Goal: Task Accomplishment & Management: Manage account settings

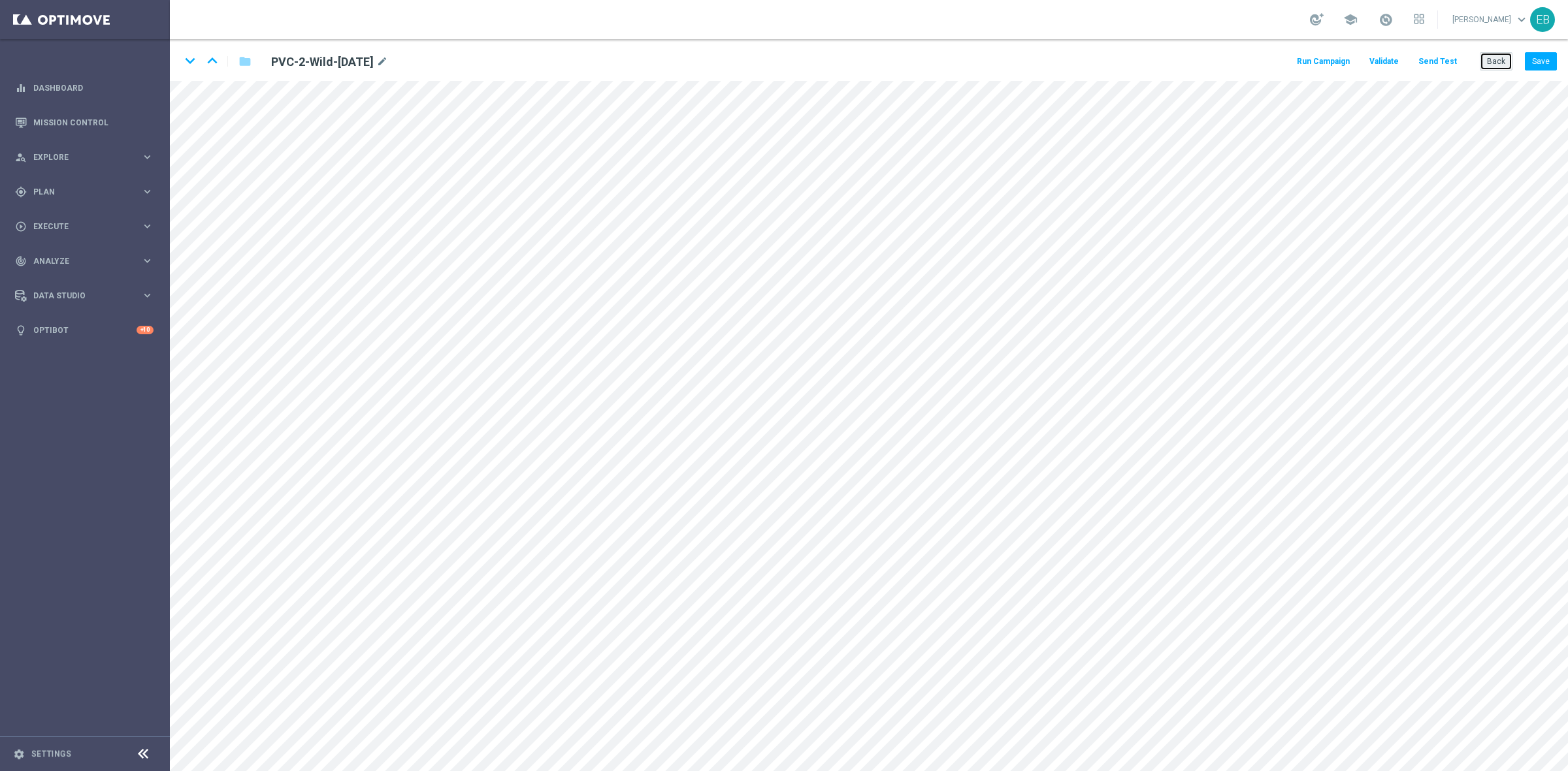
click at [1254, 60] on button "Back" at bounding box center [1496, 61] width 33 height 18
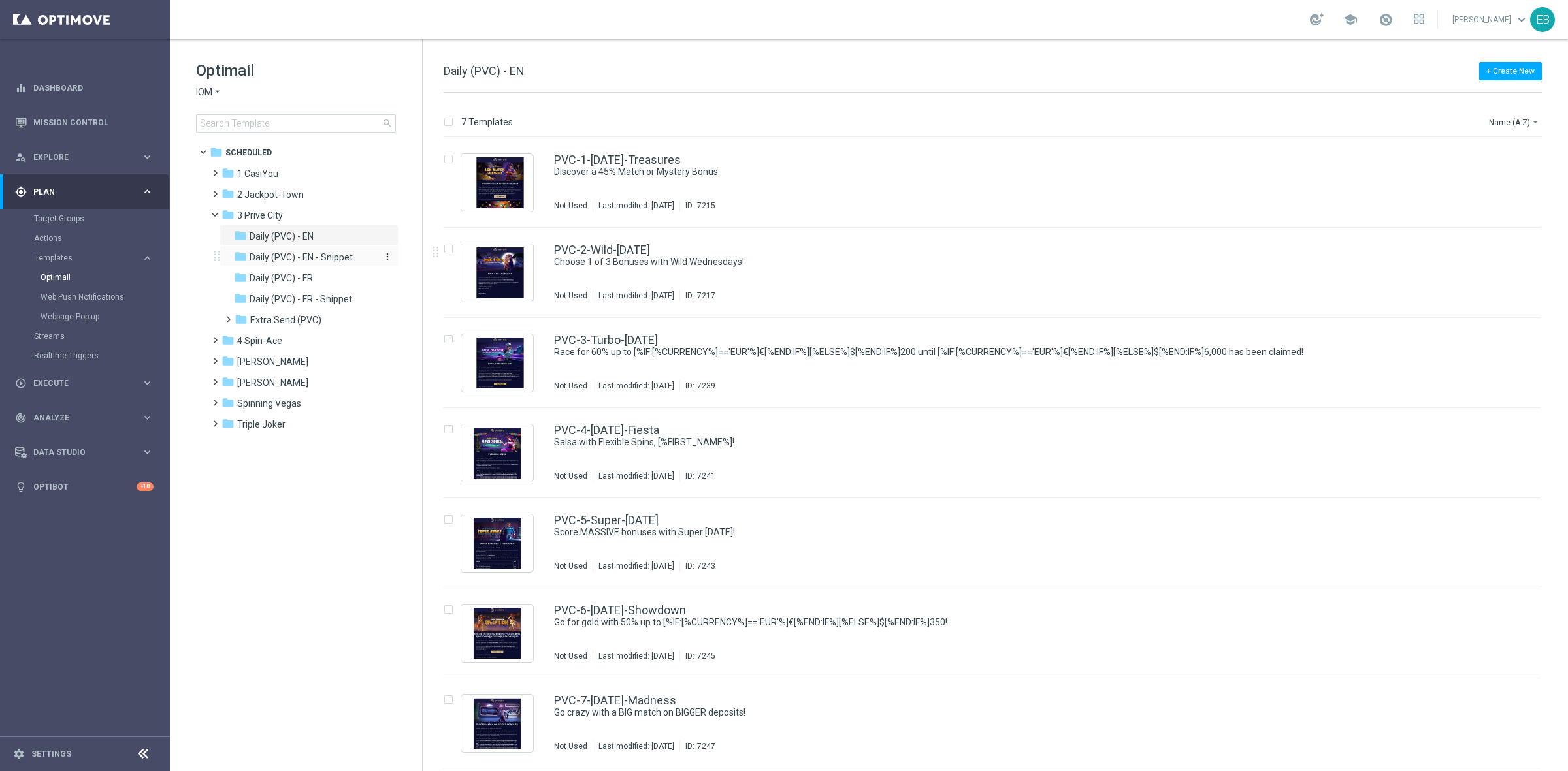
click at [348, 255] on span "Daily (PVC) - EN - Snippet" at bounding box center [301, 257] width 103 height 12
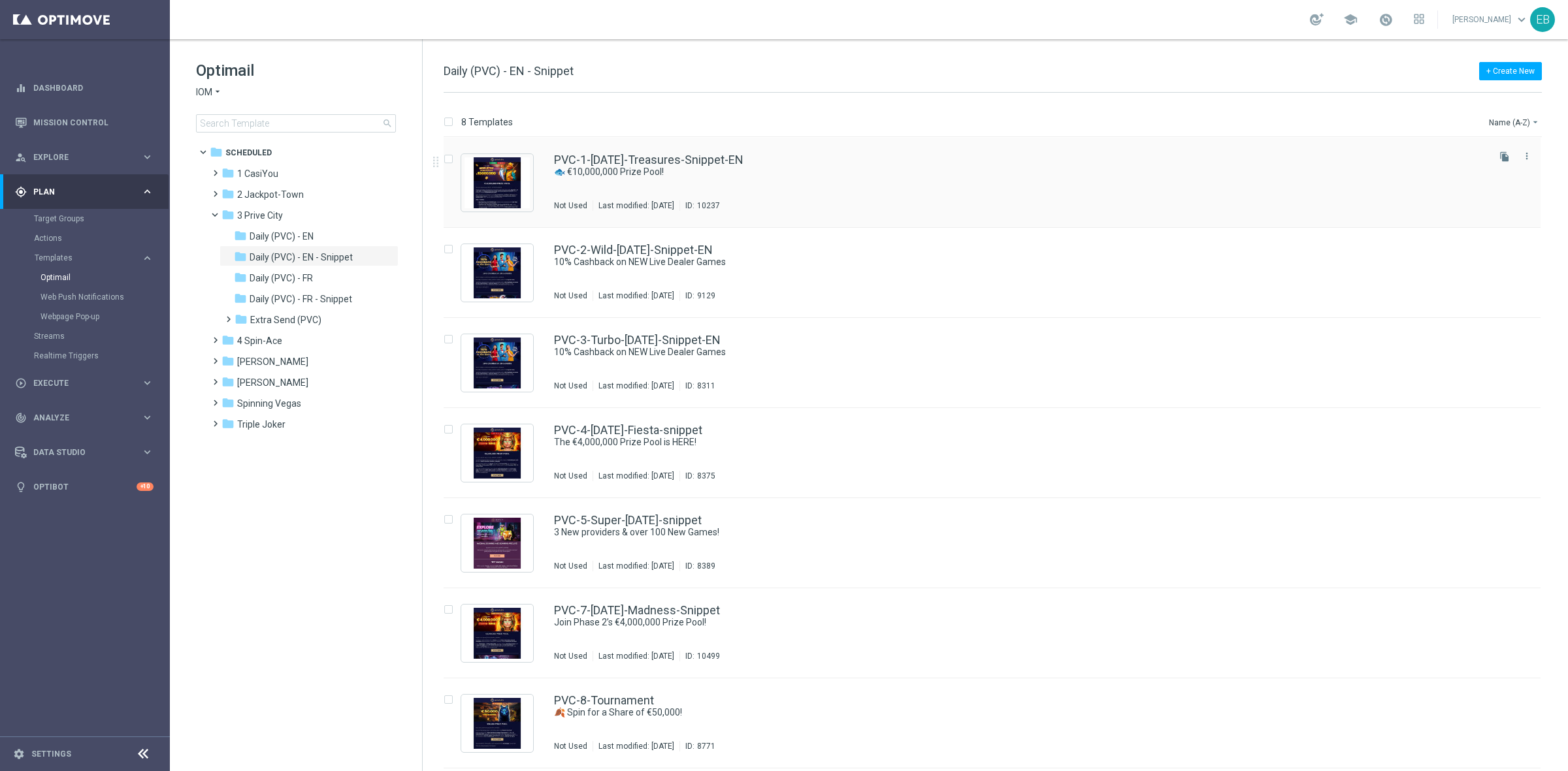
click at [720, 207] on div "ID: 10237" at bounding box center [700, 206] width 40 height 10
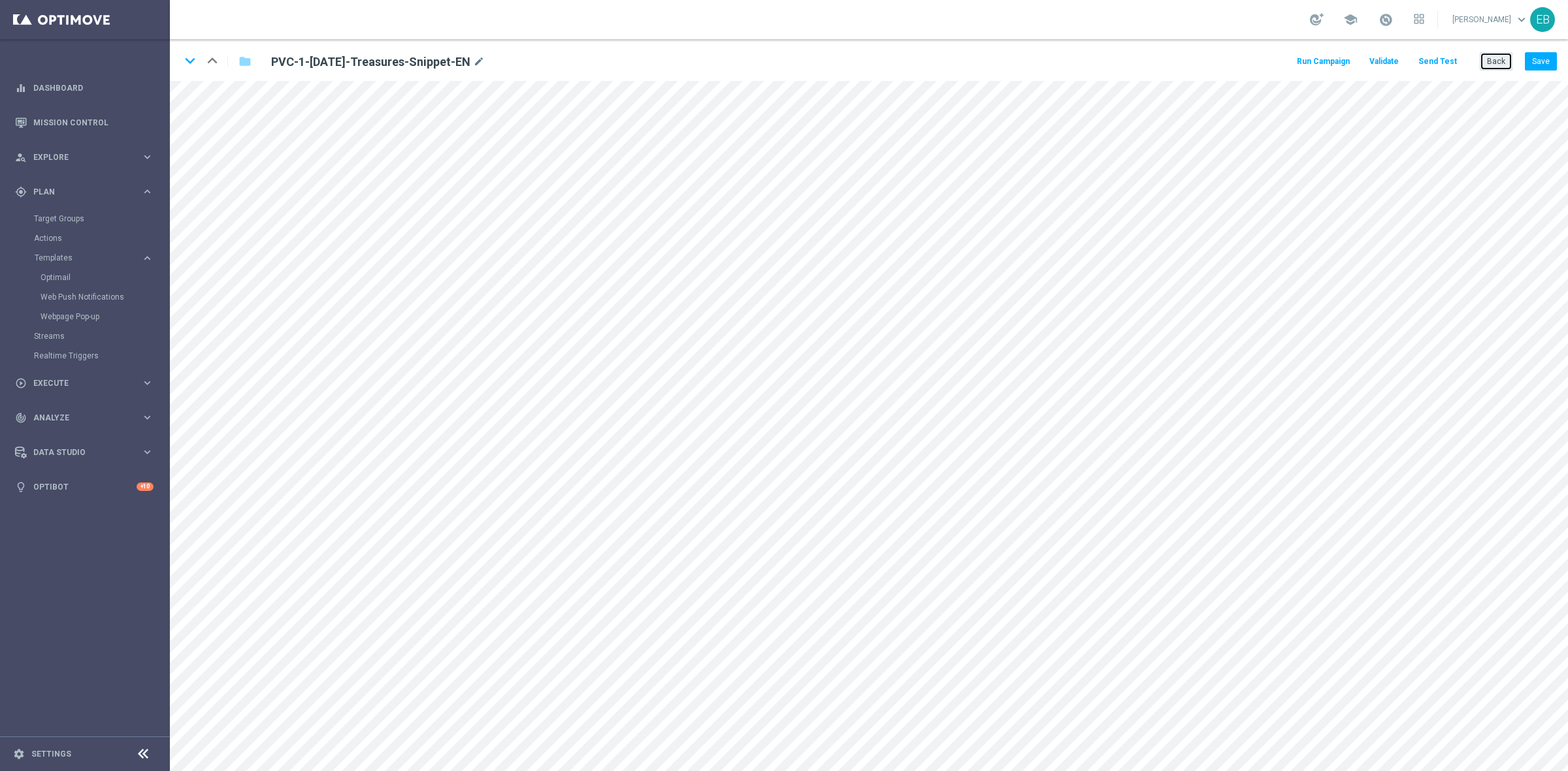
click at [1254, 66] on button "Back" at bounding box center [1496, 61] width 33 height 18
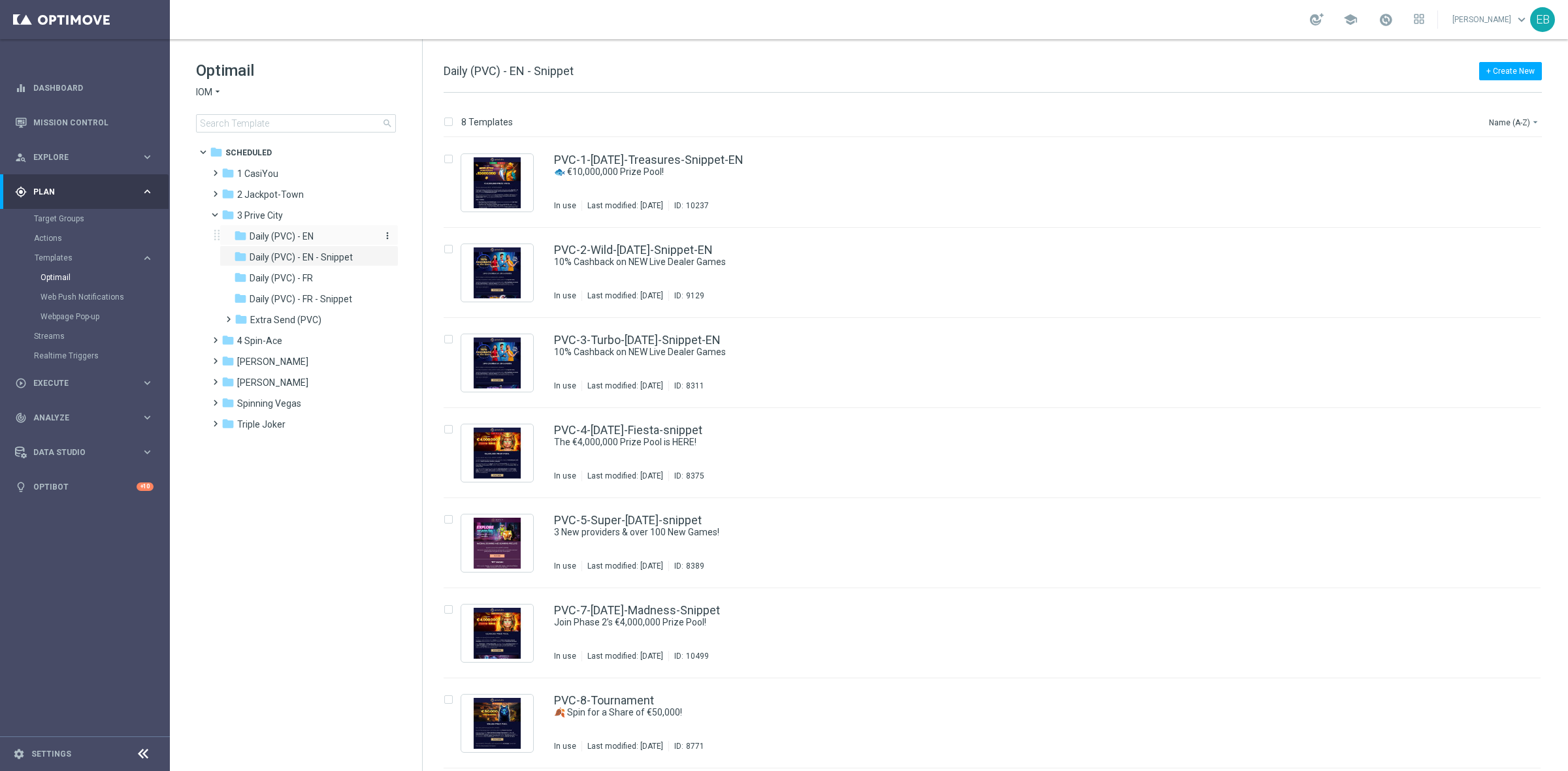
click at [315, 242] on div "folder Daily (PVC) - EN" at bounding box center [303, 237] width 139 height 15
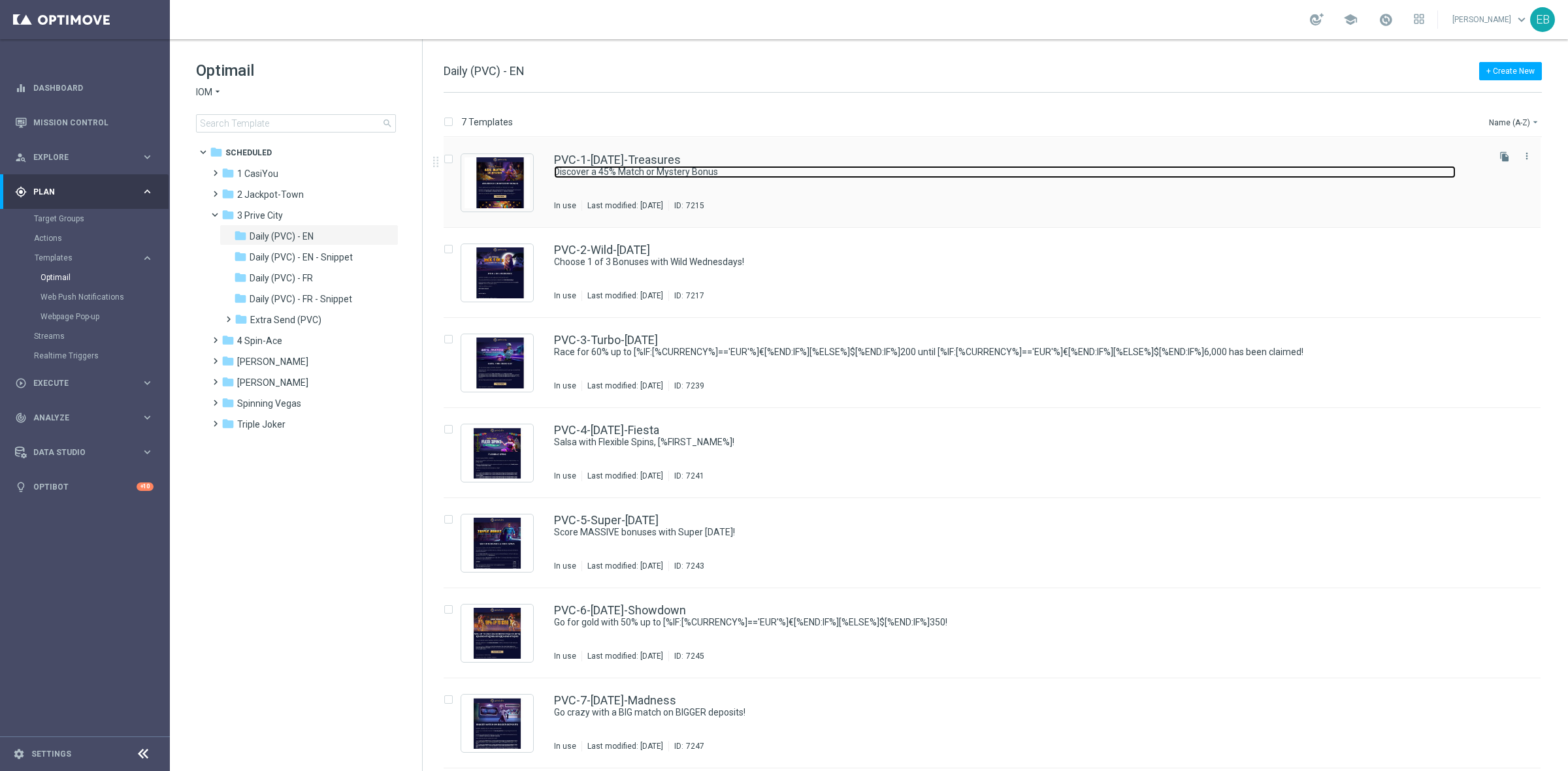
click at [831, 176] on link "Discover a 45% Match or Mystery Bonus" at bounding box center [1004, 172] width 901 height 13
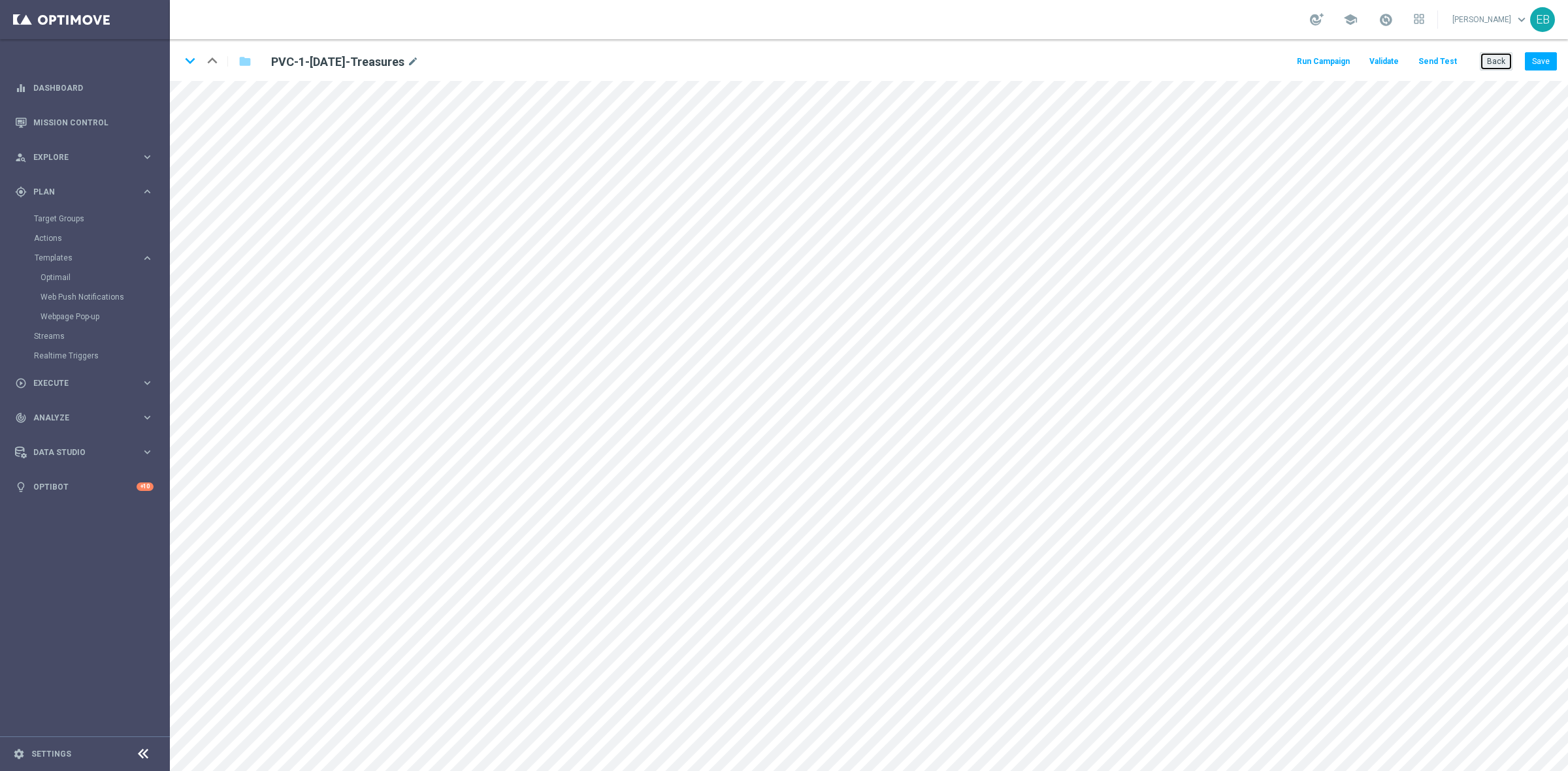
click at [1254, 64] on button "Back" at bounding box center [1496, 61] width 33 height 18
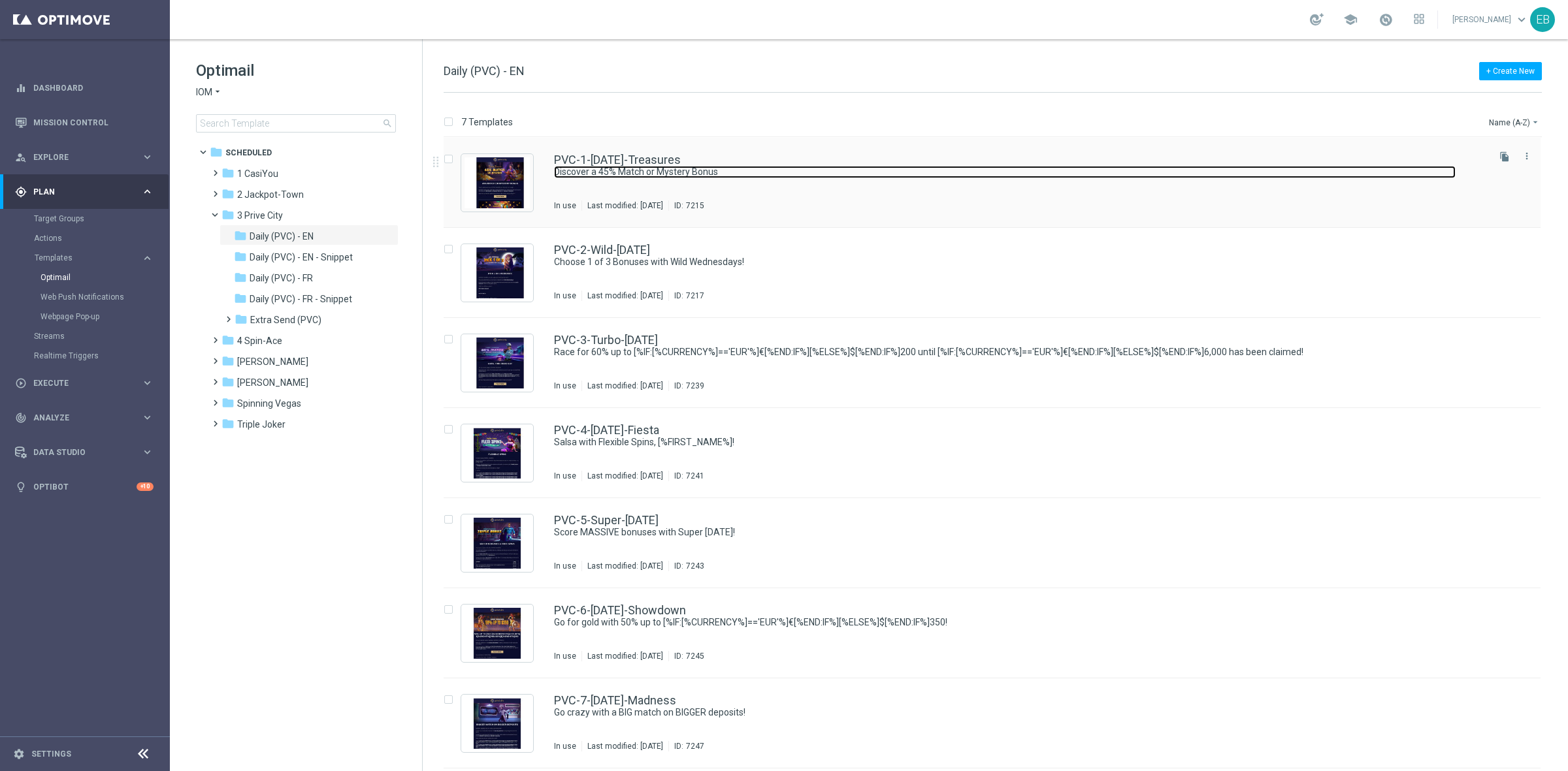
click at [768, 177] on link "Discover a 45% Match or Mystery Bonus" at bounding box center [1004, 172] width 901 height 13
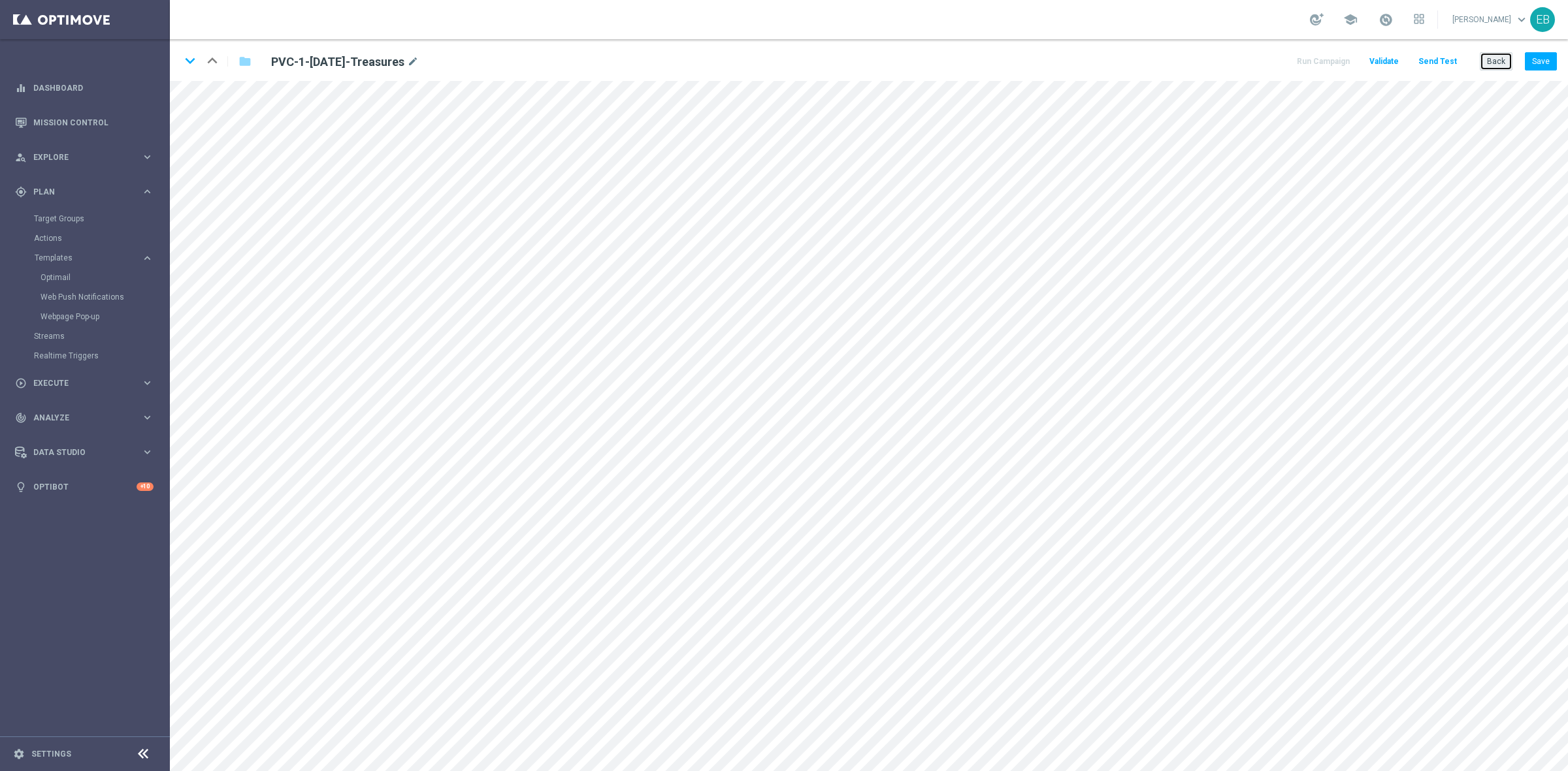
click at [1254, 60] on button "Back" at bounding box center [1496, 61] width 33 height 18
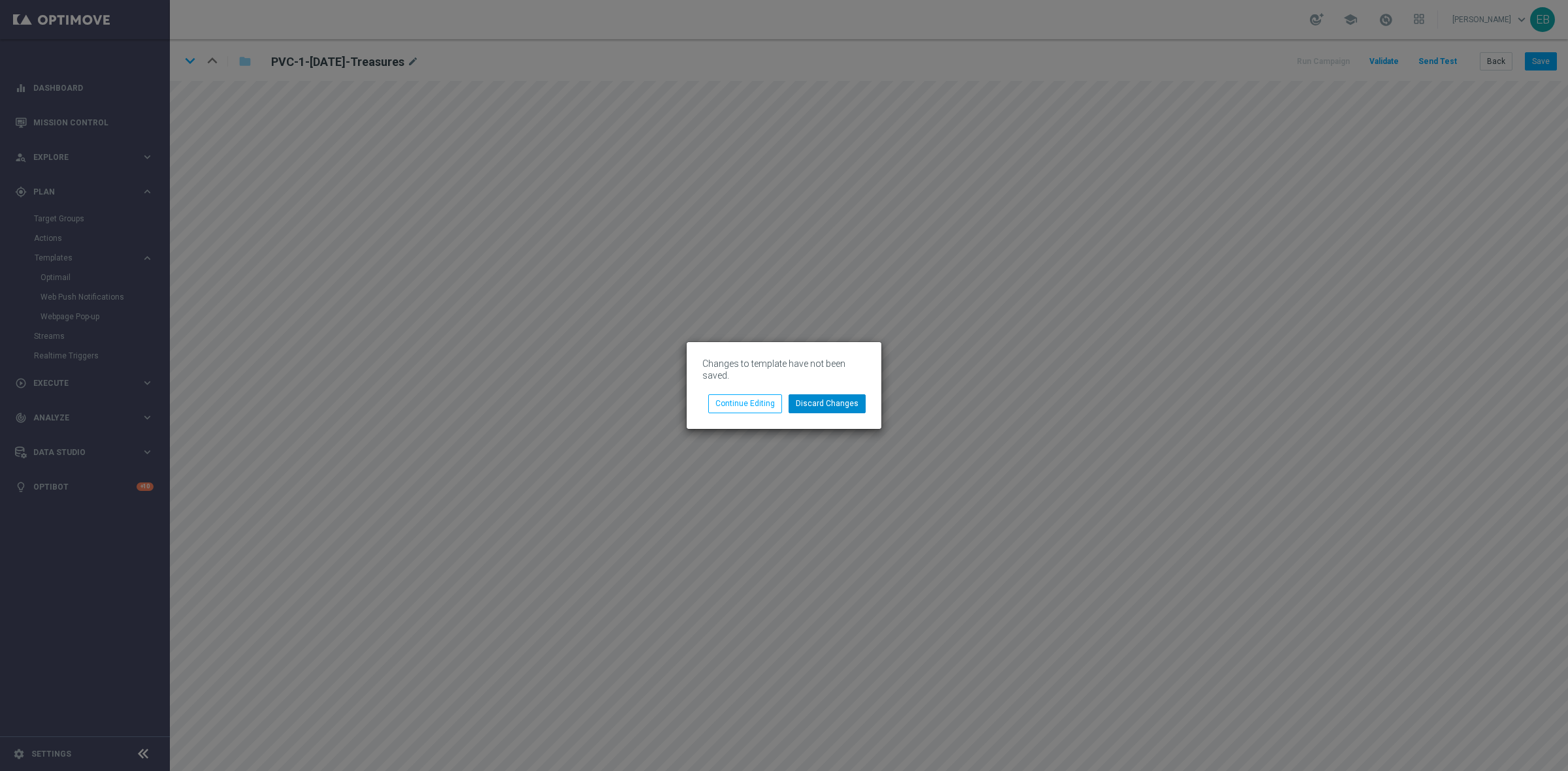
drag, startPoint x: 831, startPoint y: 390, endPoint x: 837, endPoint y: 396, distance: 8.5
click at [836, 395] on div "Changes to template have not been saved. Discard Changes Continue Editing" at bounding box center [783, 384] width 195 height 86
click at [840, 410] on button "Discard Changes" at bounding box center [827, 403] width 77 height 18
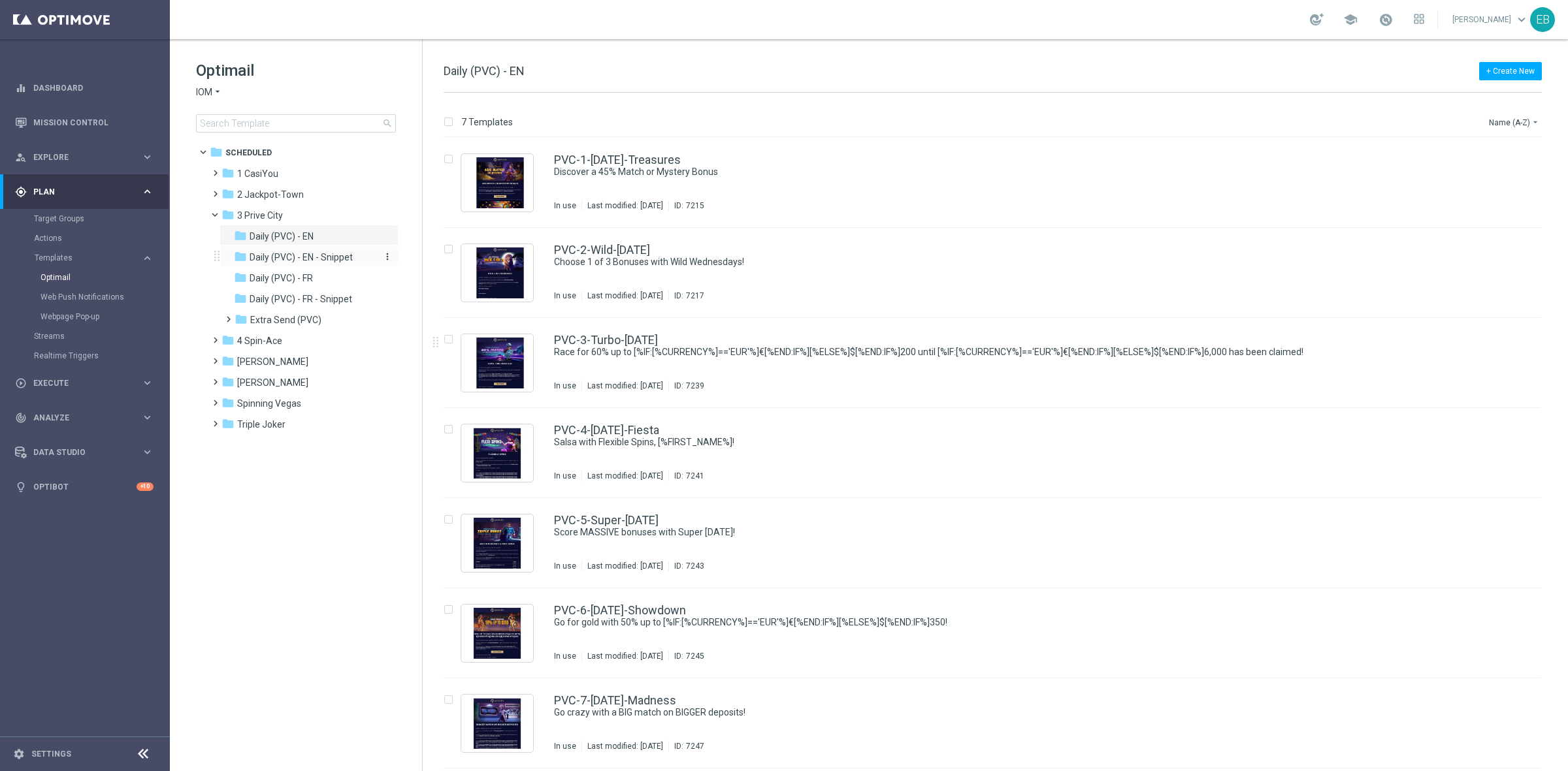
click at [295, 258] on span "Daily (PVC) - EN - Snippet" at bounding box center [301, 257] width 103 height 12
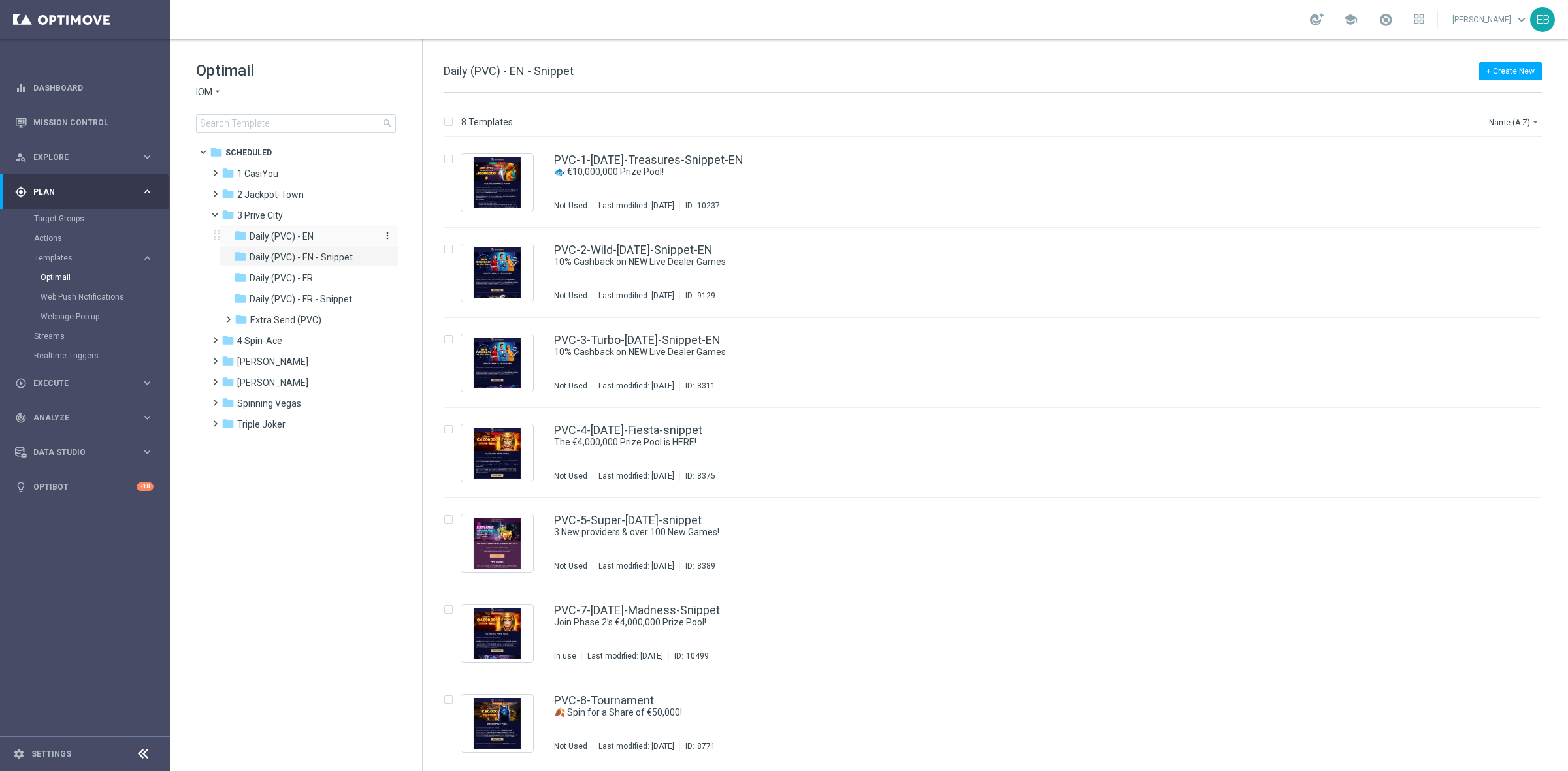
click at [312, 236] on span "Daily (PVC) - EN" at bounding box center [281, 237] width 64 height 12
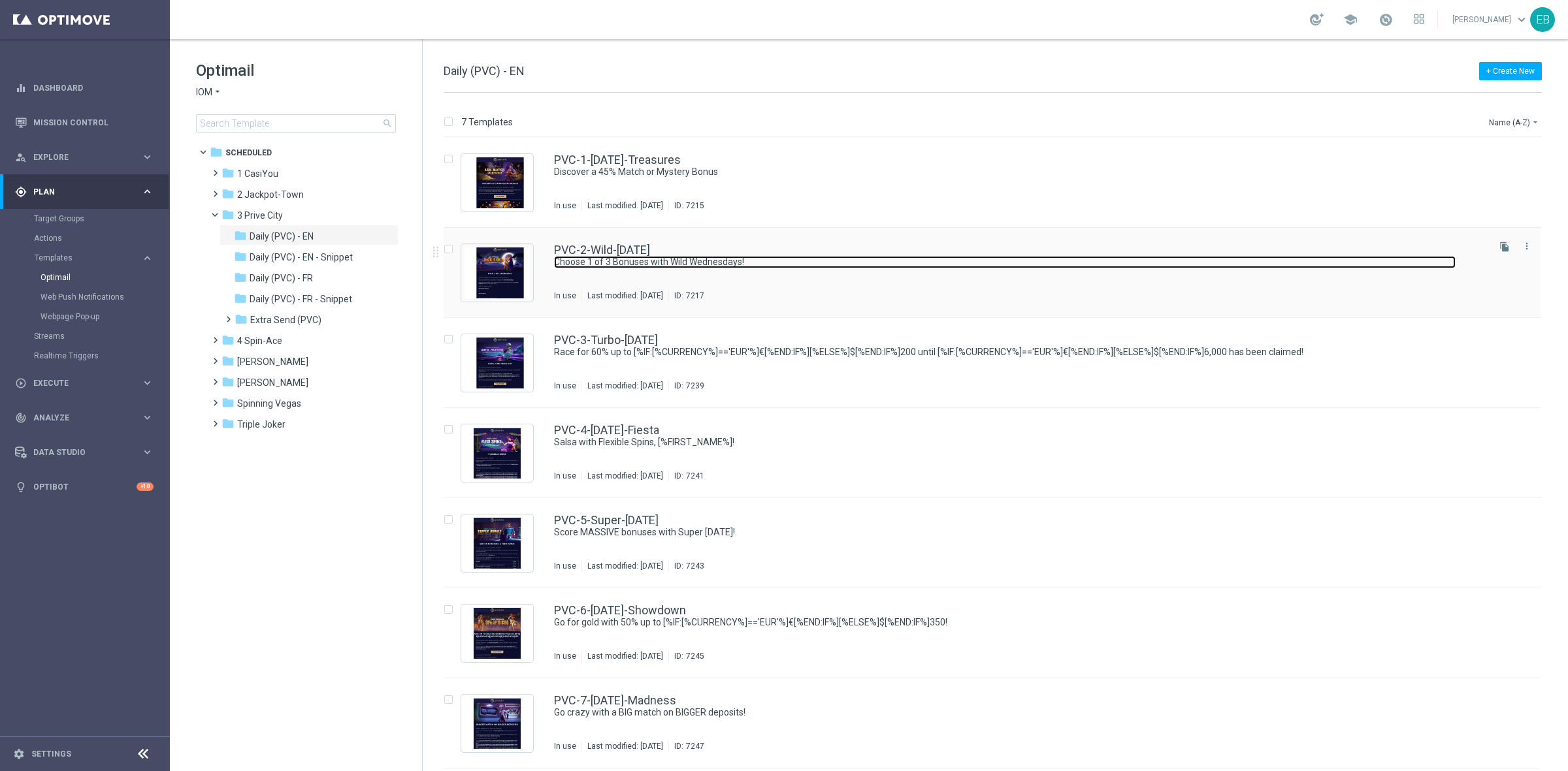
click at [832, 263] on link "Choose 1 of 3 Bonuses with Wild Wednesdays!" at bounding box center [1004, 262] width 901 height 13
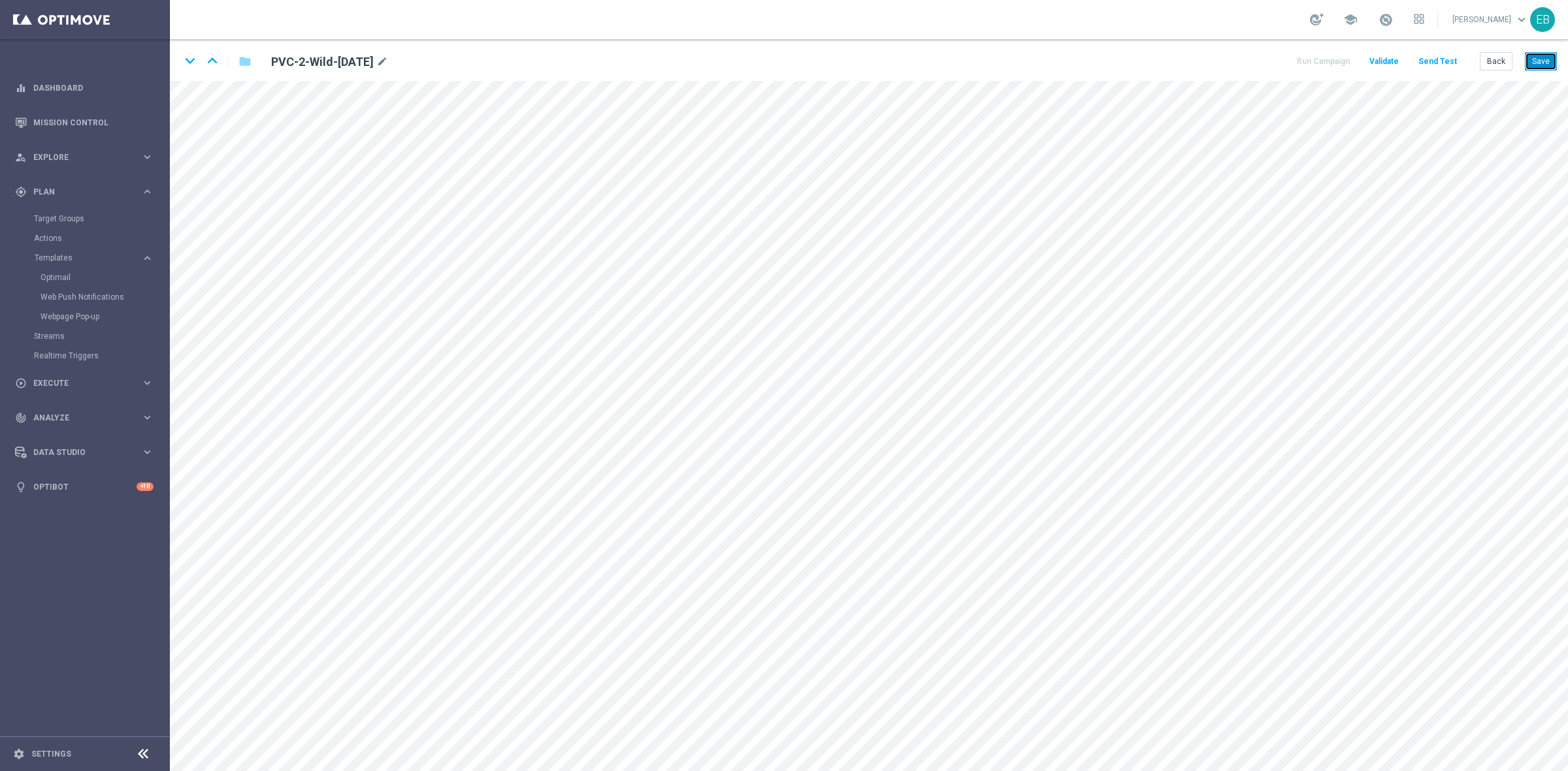
click at [1254, 57] on button "Save" at bounding box center [1540, 61] width 32 height 18
click at [1254, 69] on button "Save" at bounding box center [1540, 61] width 32 height 18
click at [1254, 73] on div "keyboard_arrow_down keyboard_arrow_up folder PVC-2-Wild-[DATE] mode_edit Run Ca…" at bounding box center [868, 60] width 1398 height 42
click at [1254, 67] on button "Back" at bounding box center [1496, 61] width 33 height 18
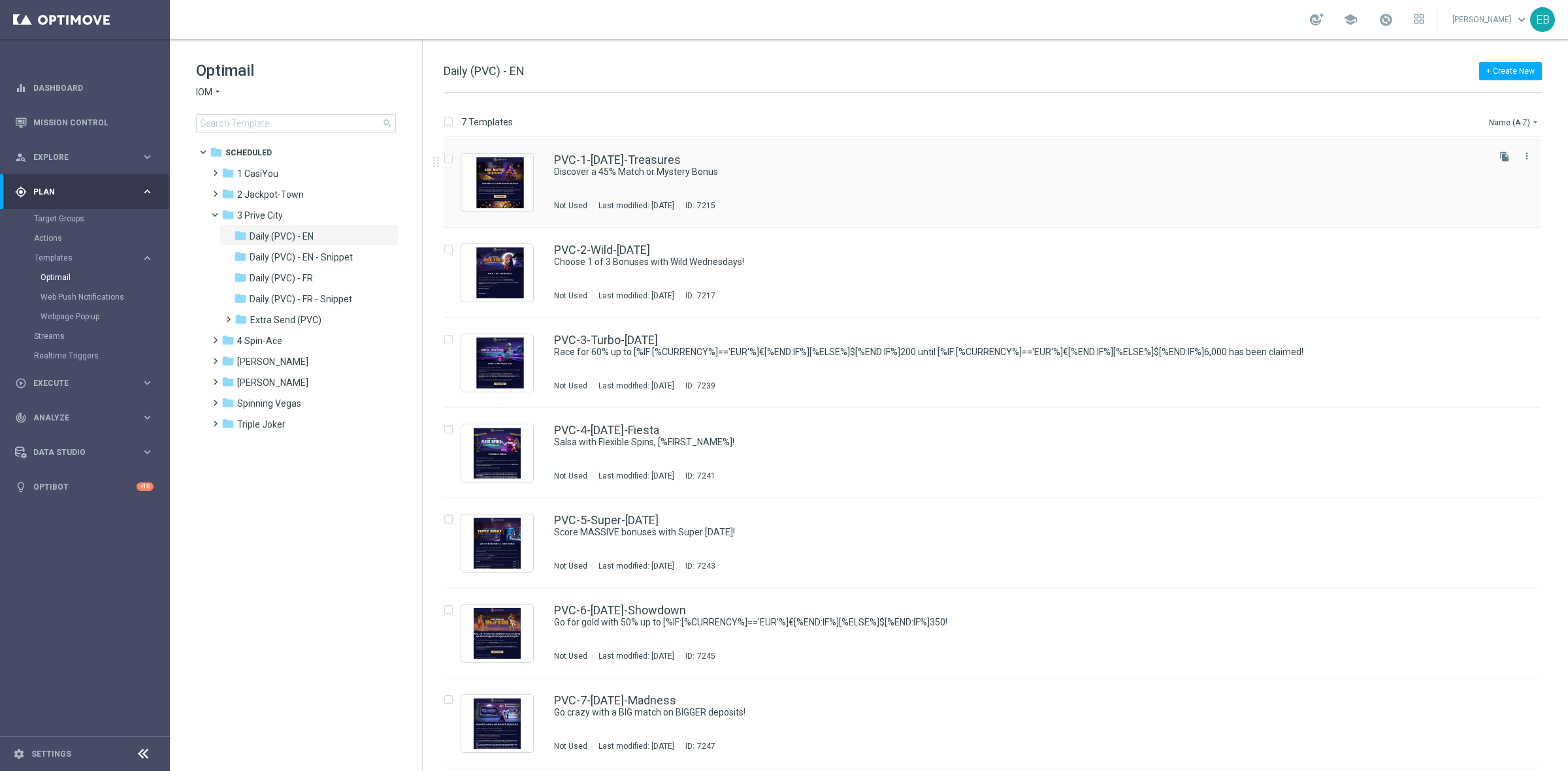
click at [808, 201] on div "Not Used Last modified: [DATE] ID: 7215" at bounding box center [1020, 206] width 932 height 10
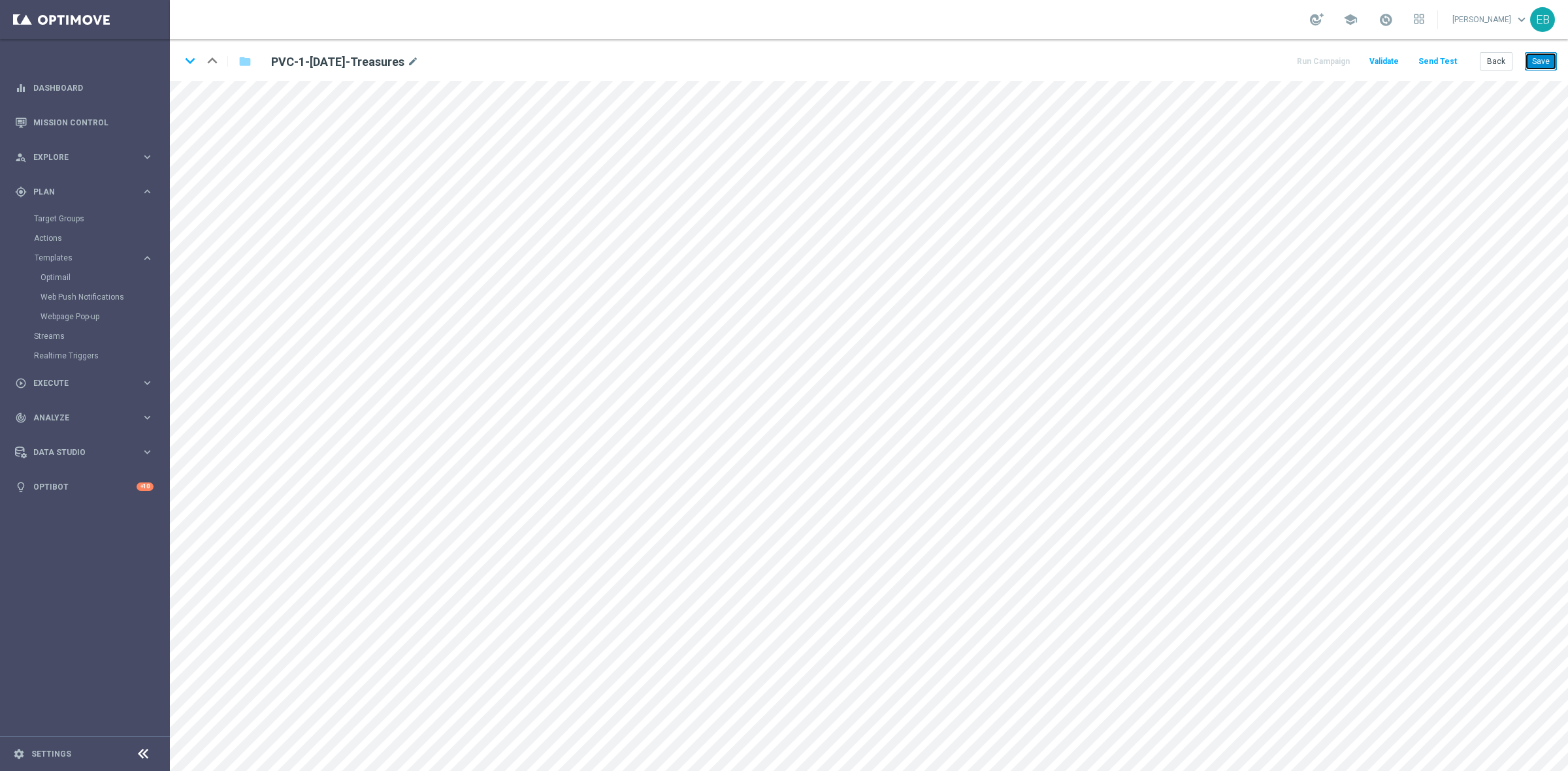
click at [1254, 65] on button "Save" at bounding box center [1540, 61] width 32 height 18
click at [1254, 66] on button "Save" at bounding box center [1540, 61] width 32 height 18
click at [1254, 55] on button "Back" at bounding box center [1496, 61] width 33 height 18
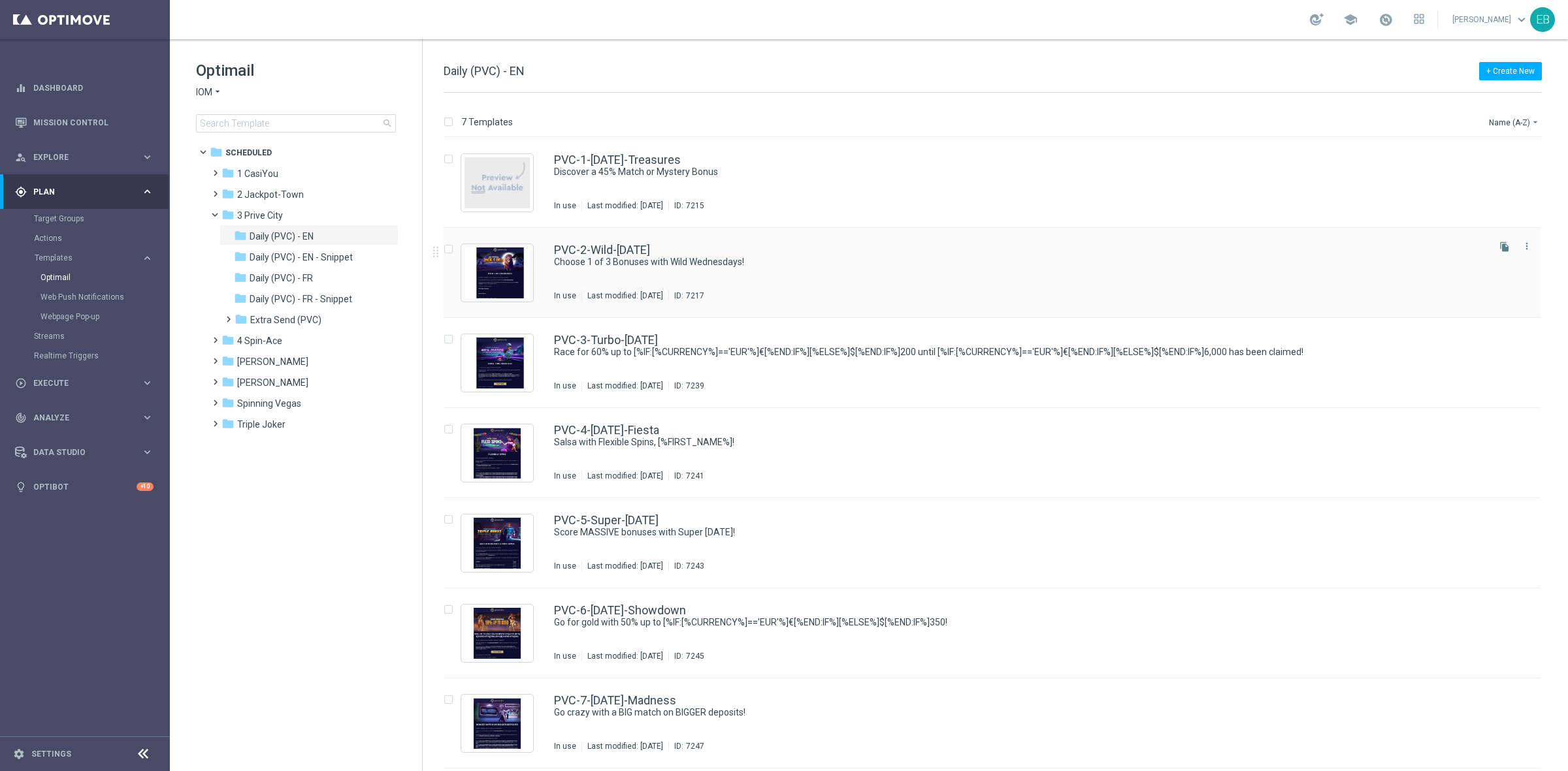
click at [800, 285] on div "PVC-2-Wild-[DATE] Choose 1 of 3 Bonuses with Wild Wednesdays! In use Last modif…" at bounding box center [1020, 272] width 932 height 57
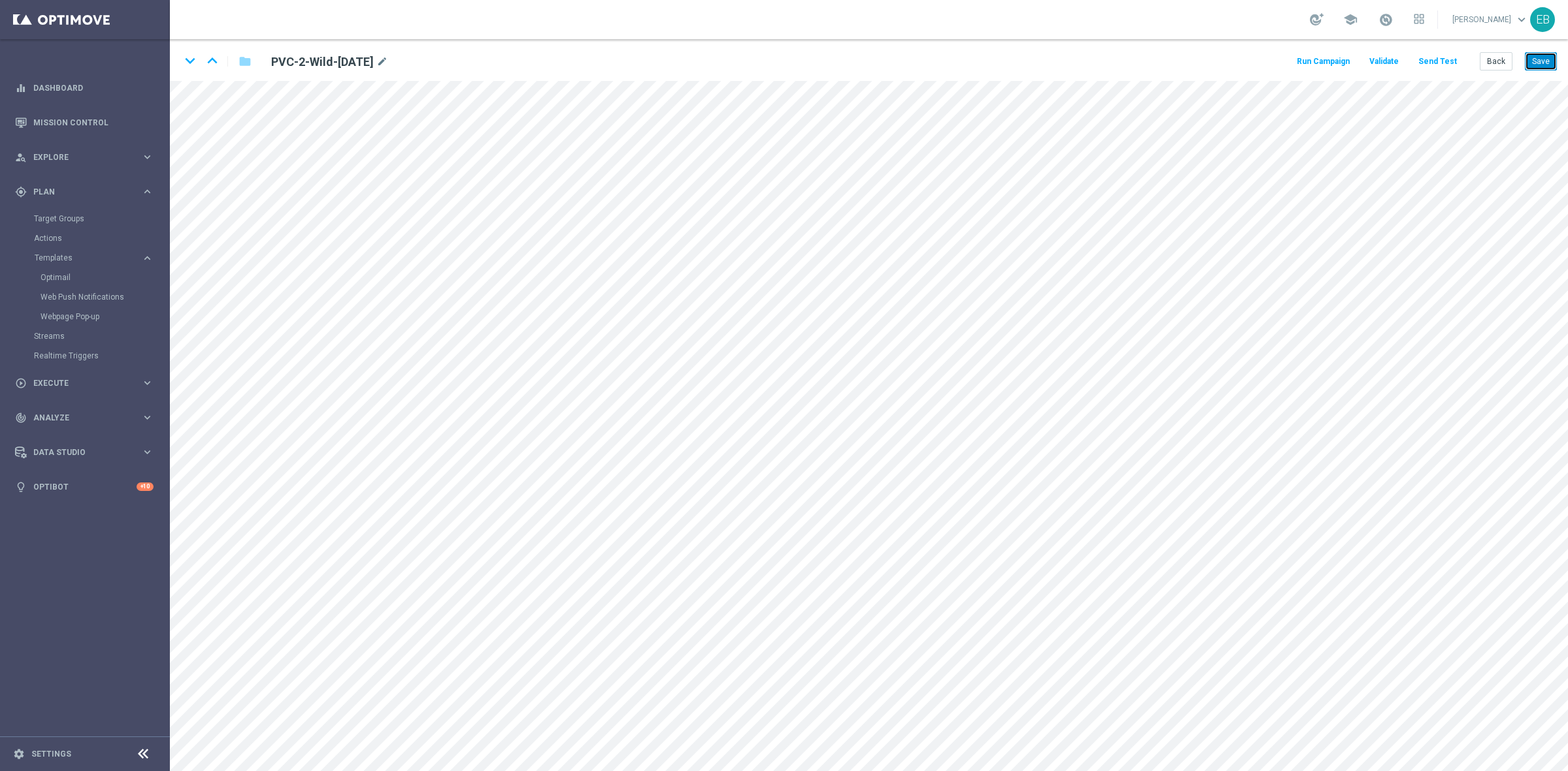
click at [1254, 55] on button "Save" at bounding box center [1540, 61] width 32 height 18
click at [1254, 63] on button "Back" at bounding box center [1496, 61] width 33 height 18
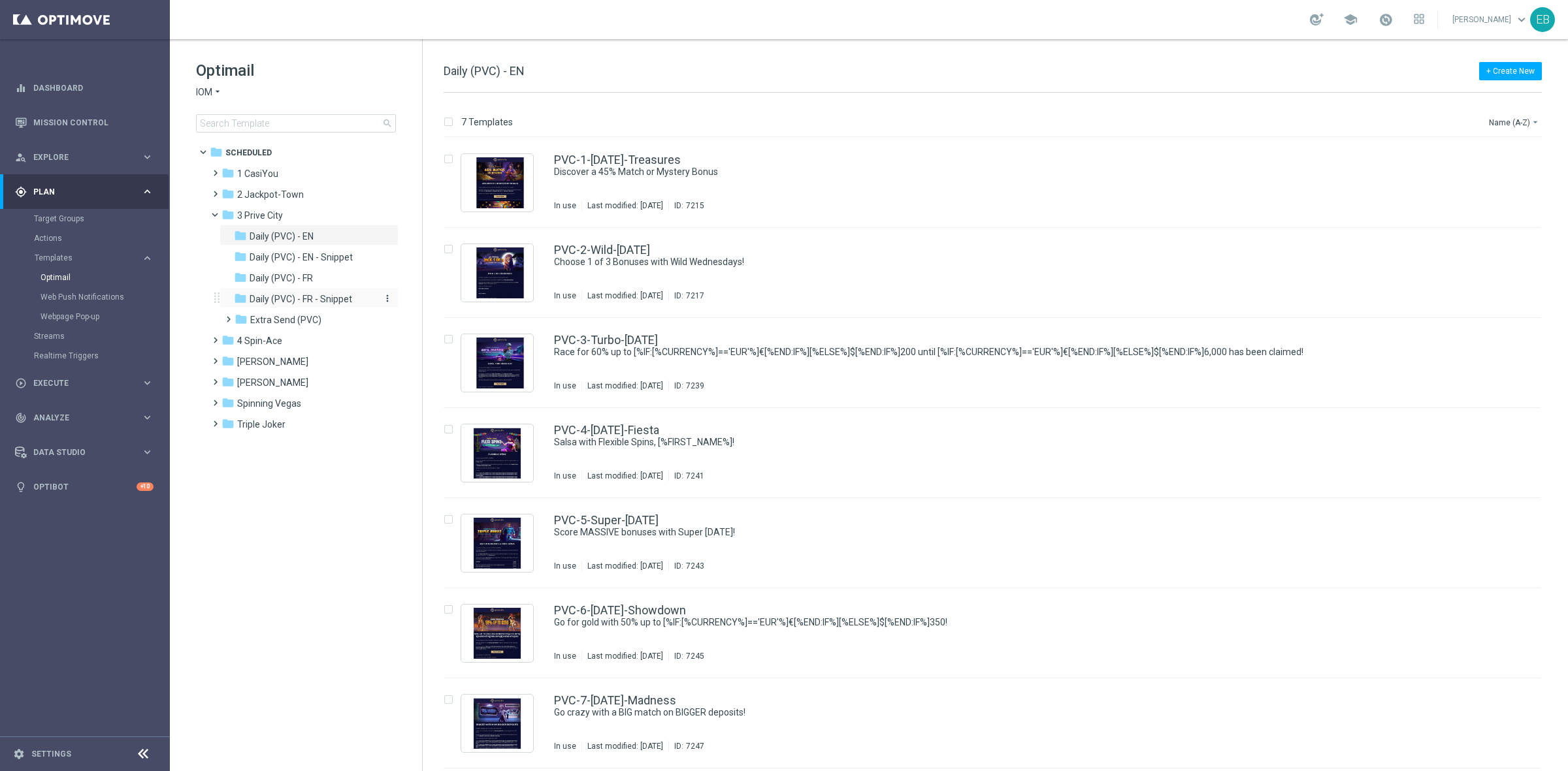
click at [311, 293] on span "Daily (PVC) - FR - Snippet" at bounding box center [300, 299] width 102 height 12
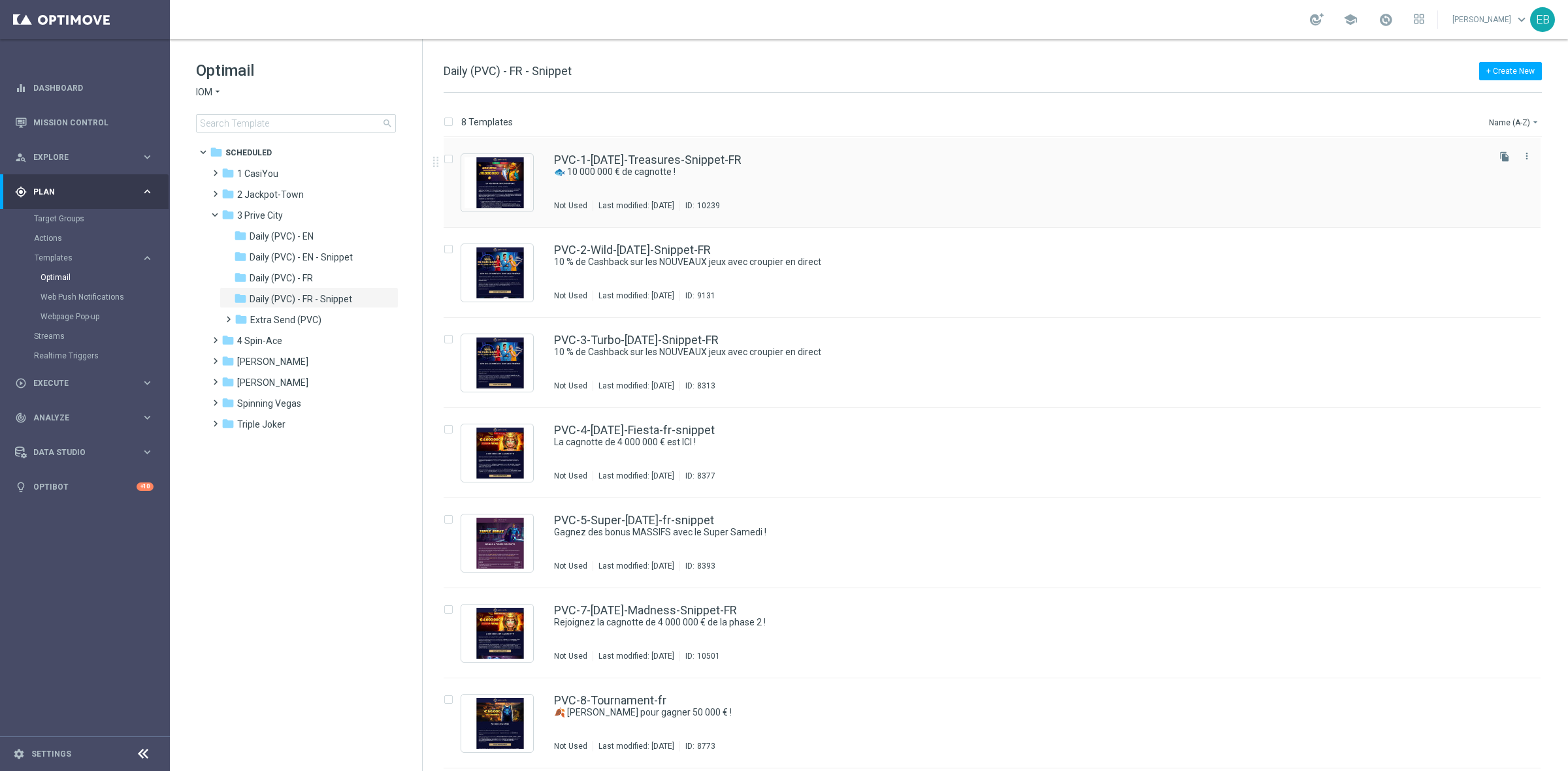
click at [951, 195] on div "PVC-1-[DATE]-Treasures-Snippet-FR 🐟 10 000 000 € de cagnotte ! Not Used Last mo…" at bounding box center [1020, 182] width 932 height 57
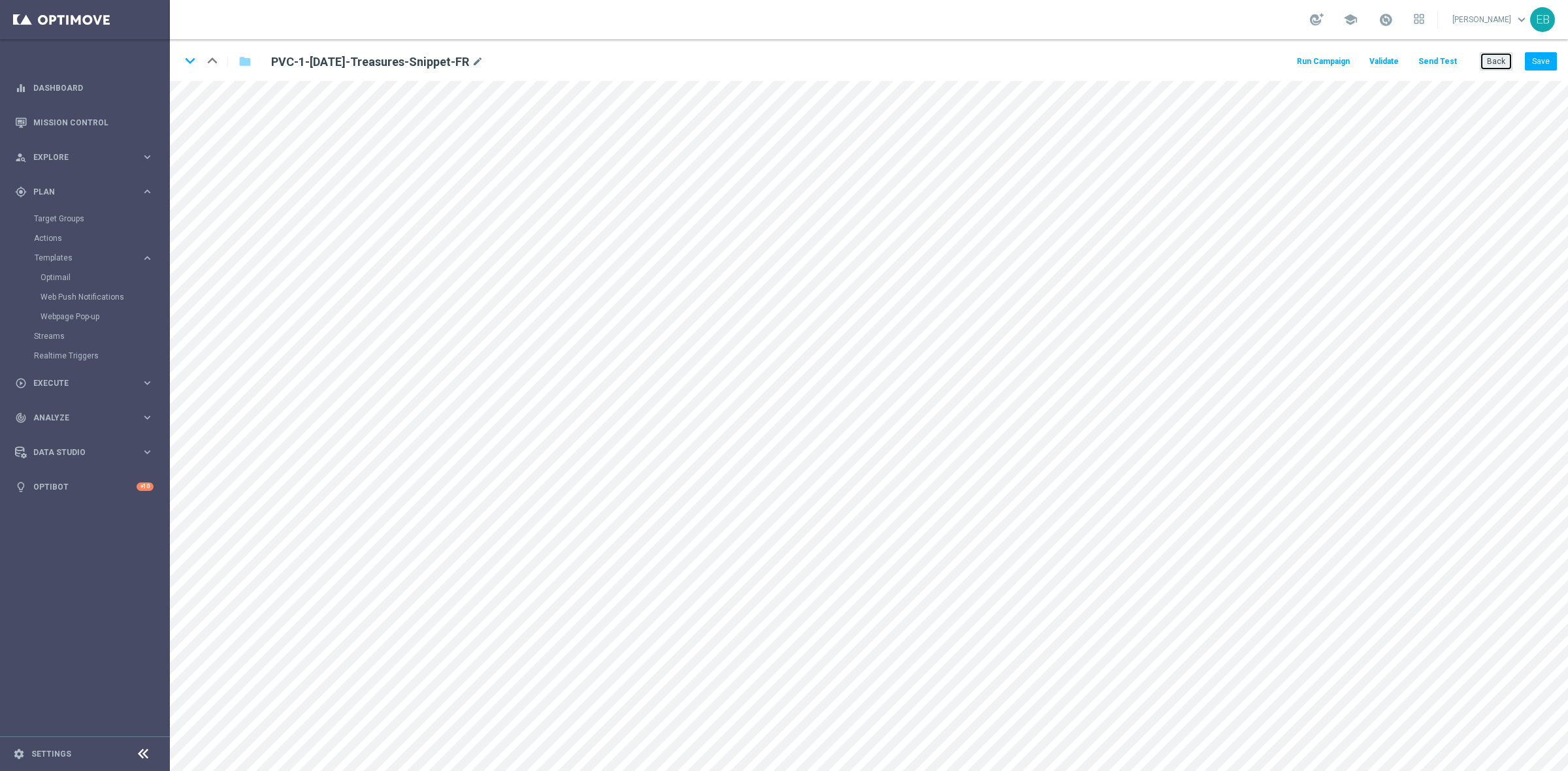
click at [1254, 60] on button "Back" at bounding box center [1496, 61] width 33 height 18
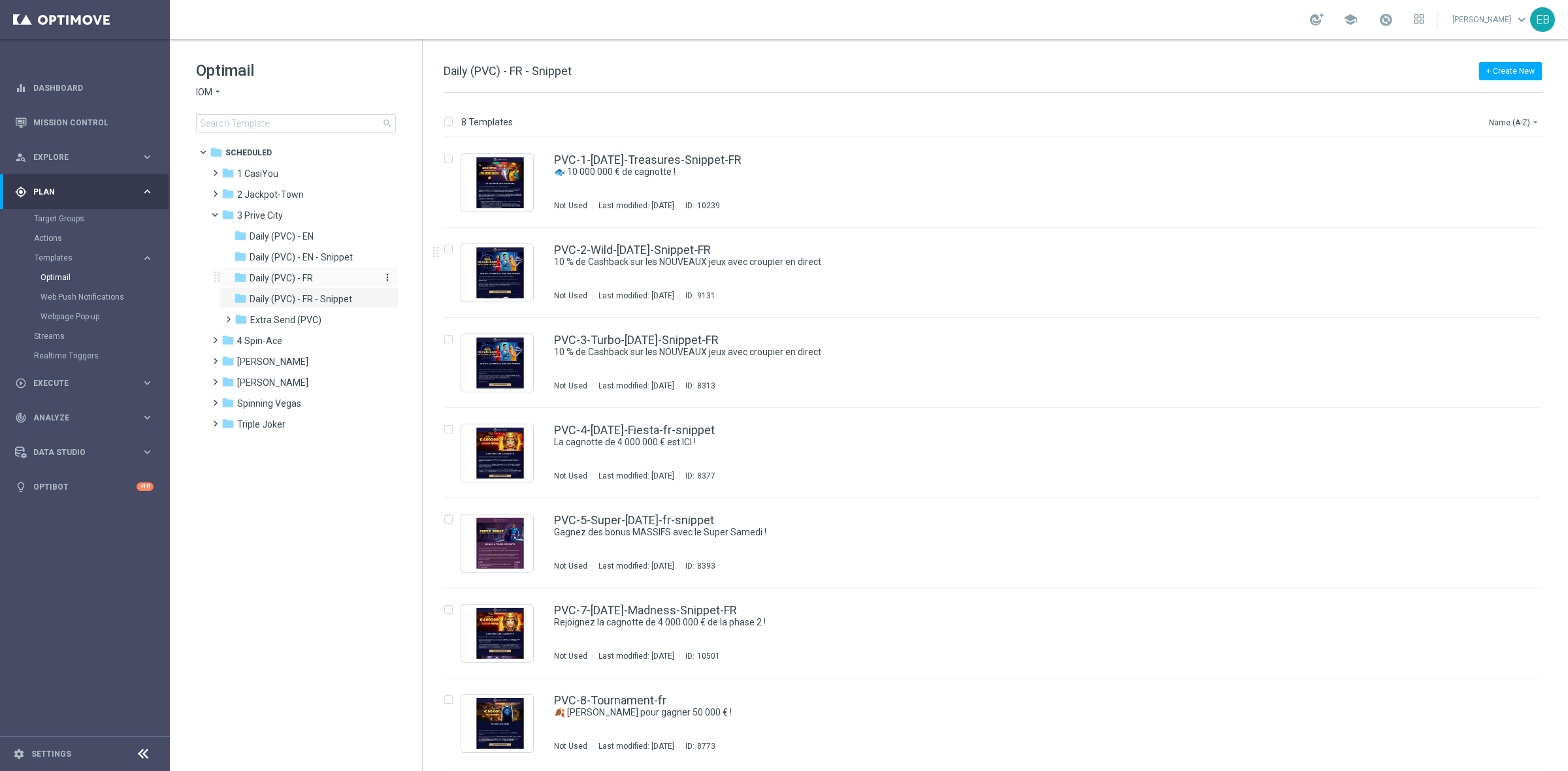
click at [302, 274] on span "Daily (PVC) - FR" at bounding box center [281, 278] width 63 height 12
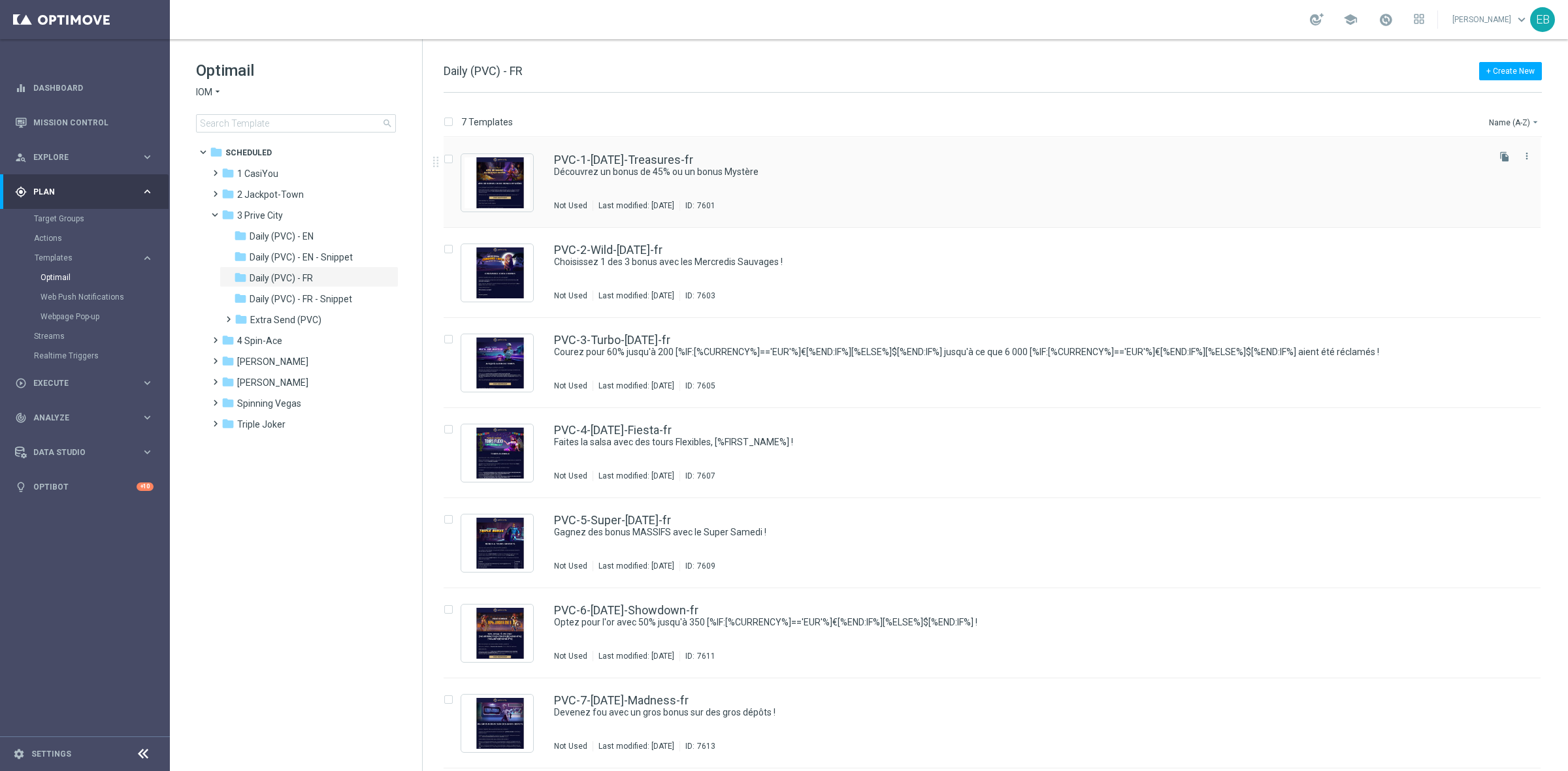
click at [926, 187] on div "PVC-1-[DATE]-Treasures-fr Découvrez un bonus de 45% ou un bonus Mystère Not Use…" at bounding box center [1020, 182] width 932 height 57
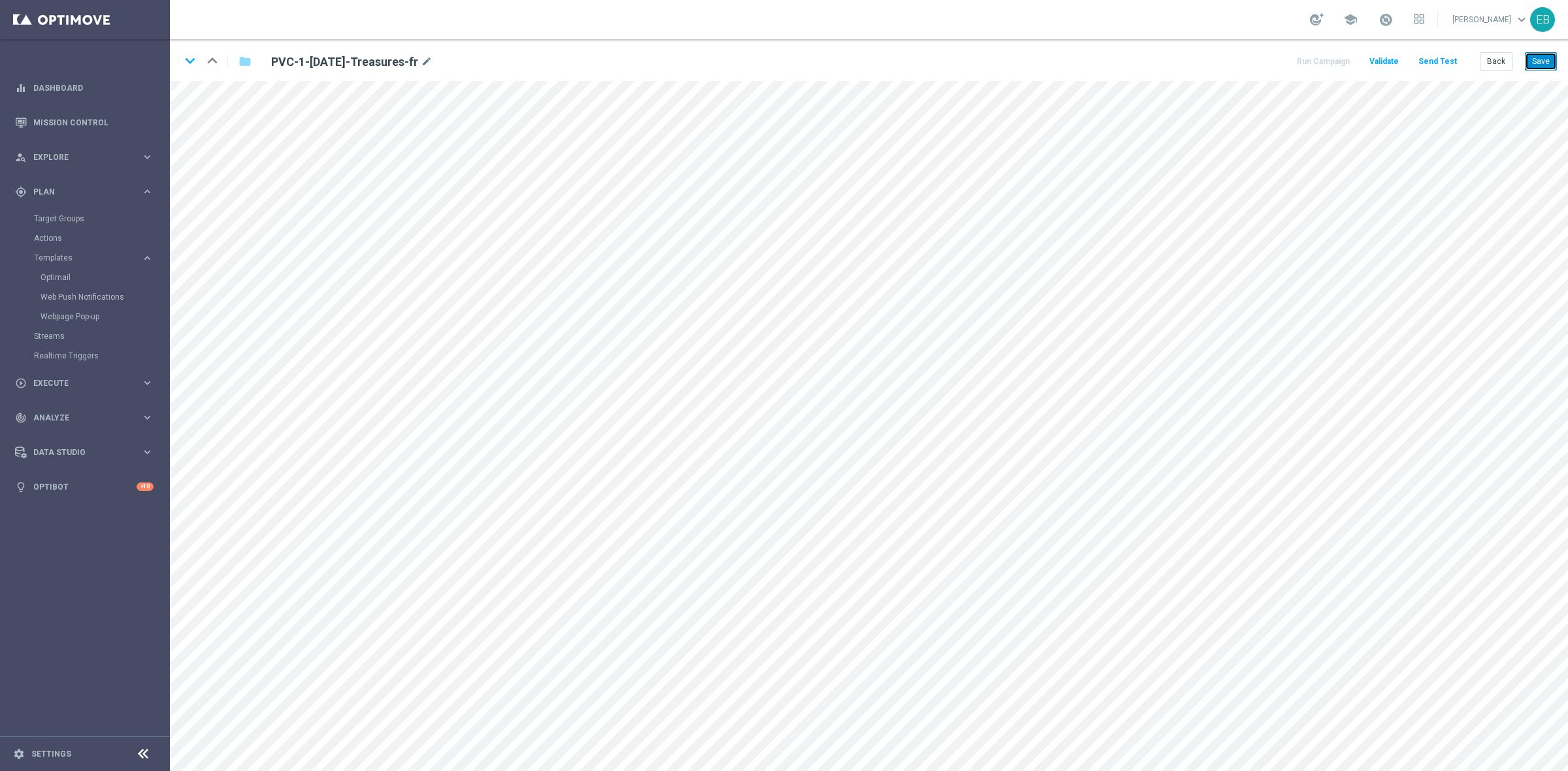
click at [1254, 63] on button "Save" at bounding box center [1540, 61] width 32 height 18
click at [1254, 60] on button "Back" at bounding box center [1496, 61] width 33 height 18
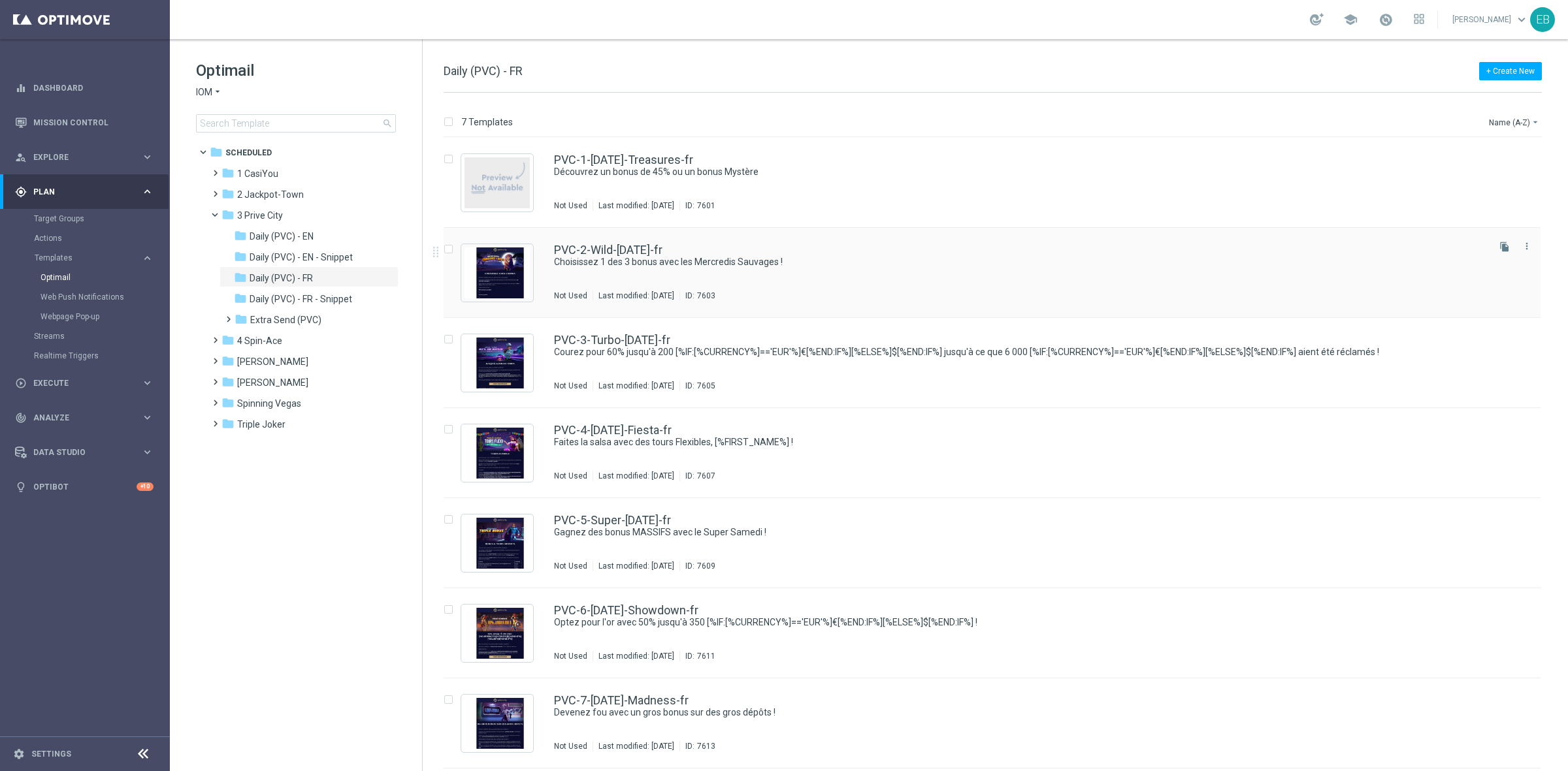
click at [869, 250] on div "PVC-2-Wild-[DATE]-fr" at bounding box center [1020, 250] width 932 height 12
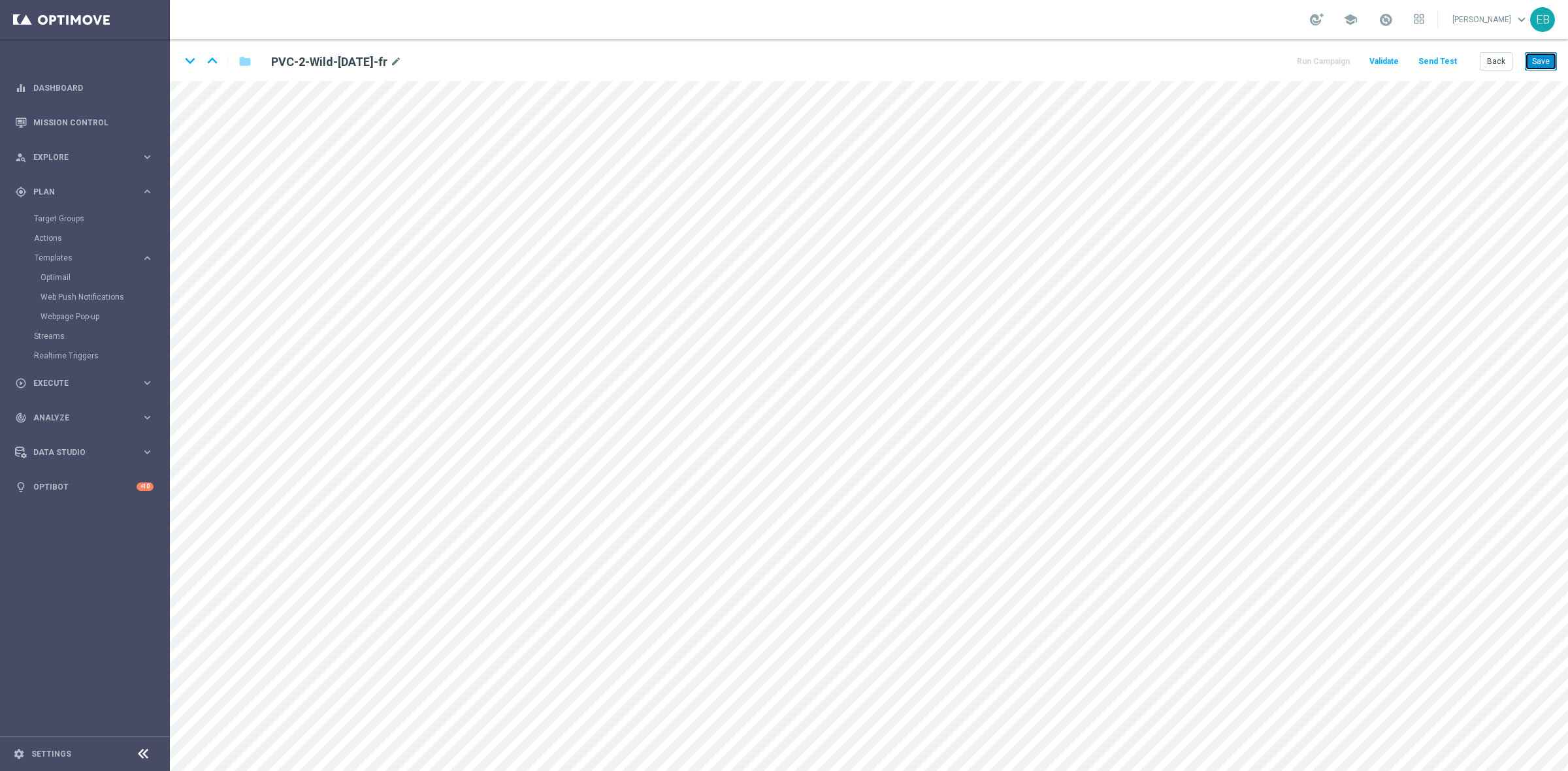
click at [1254, 60] on button "Save" at bounding box center [1540, 61] width 32 height 18
click at [1254, 60] on button "Save" at bounding box center [1540, 61] width 32 height 18
click at [1254, 59] on button "Back" at bounding box center [1496, 61] width 33 height 18
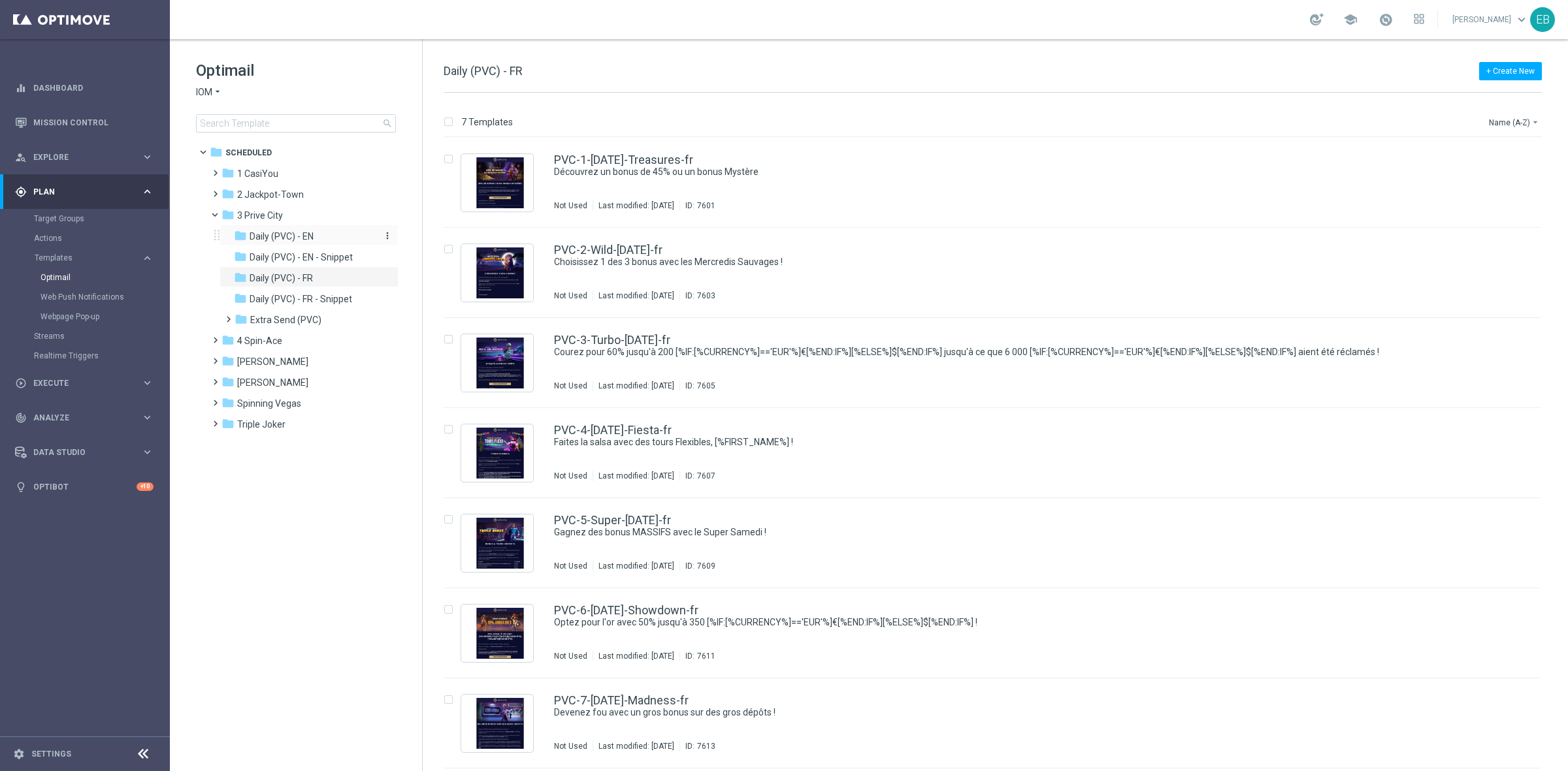
click at [327, 239] on div "folder Daily (PVC) - EN" at bounding box center [303, 237] width 139 height 15
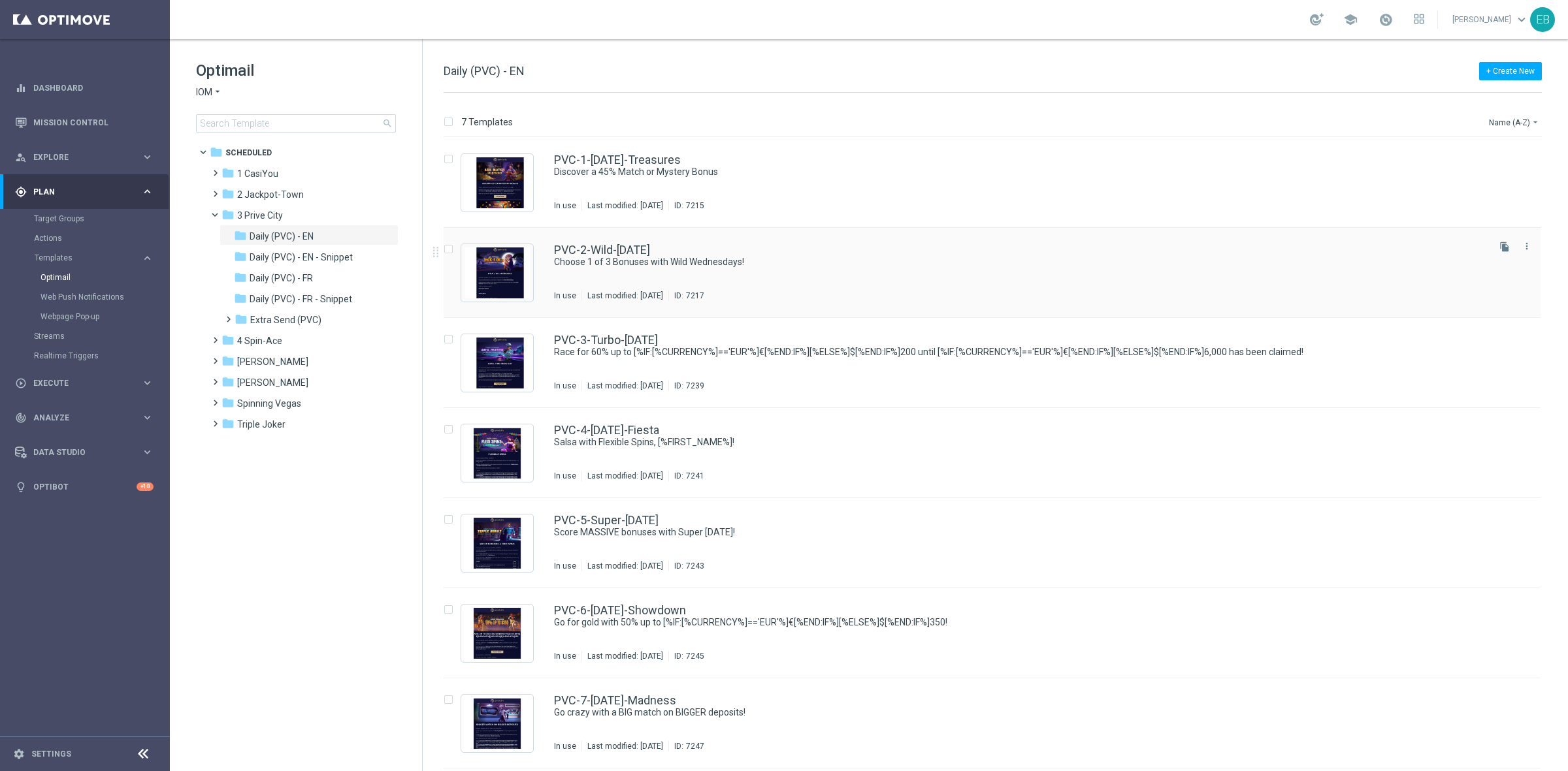
click at [894, 253] on div "PVC-2-Wild-[DATE]" at bounding box center [1020, 250] width 932 height 12
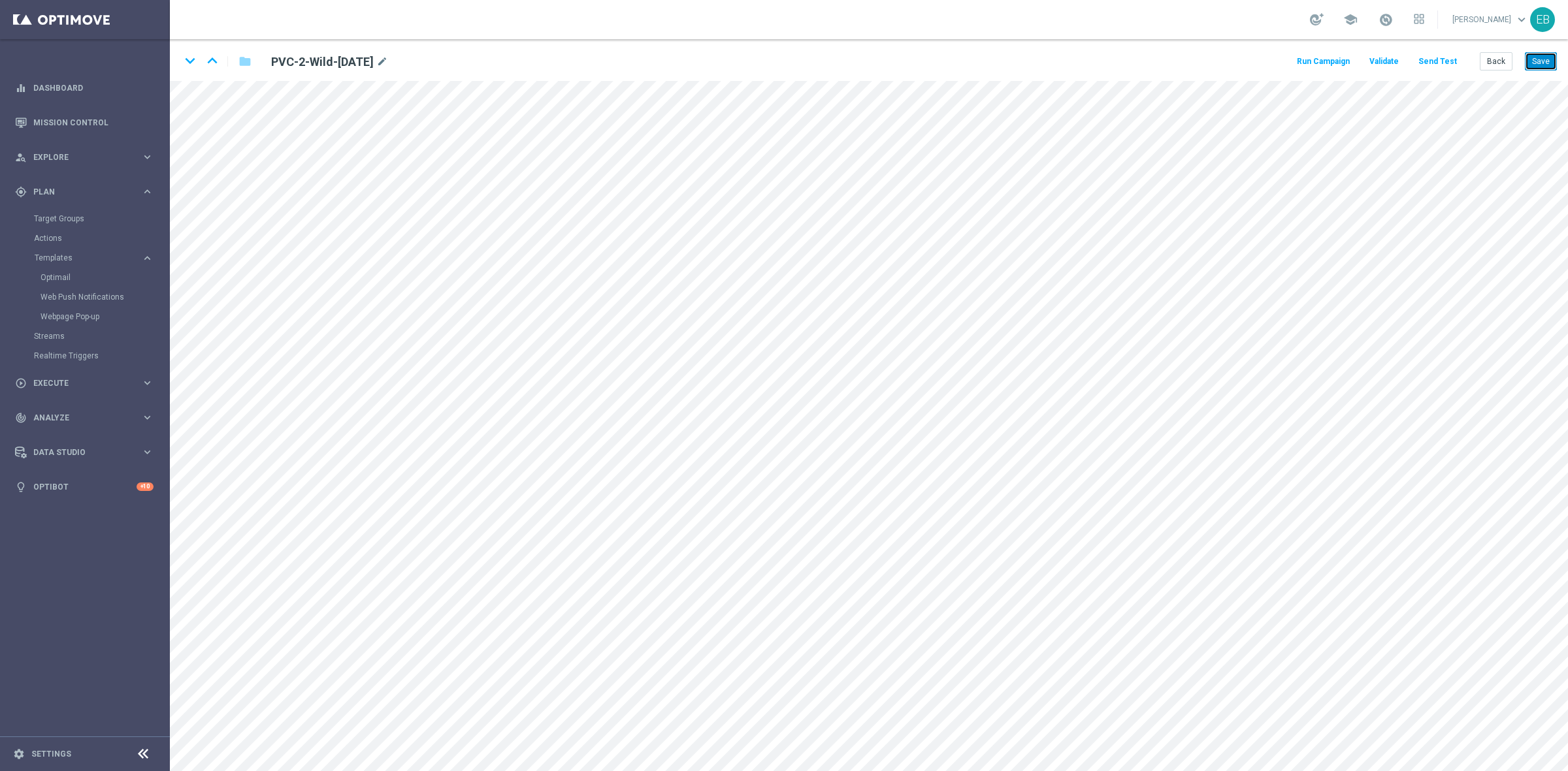
click at [1254, 59] on button "Save" at bounding box center [1540, 61] width 32 height 18
click at [1254, 57] on button "Back" at bounding box center [1496, 61] width 33 height 18
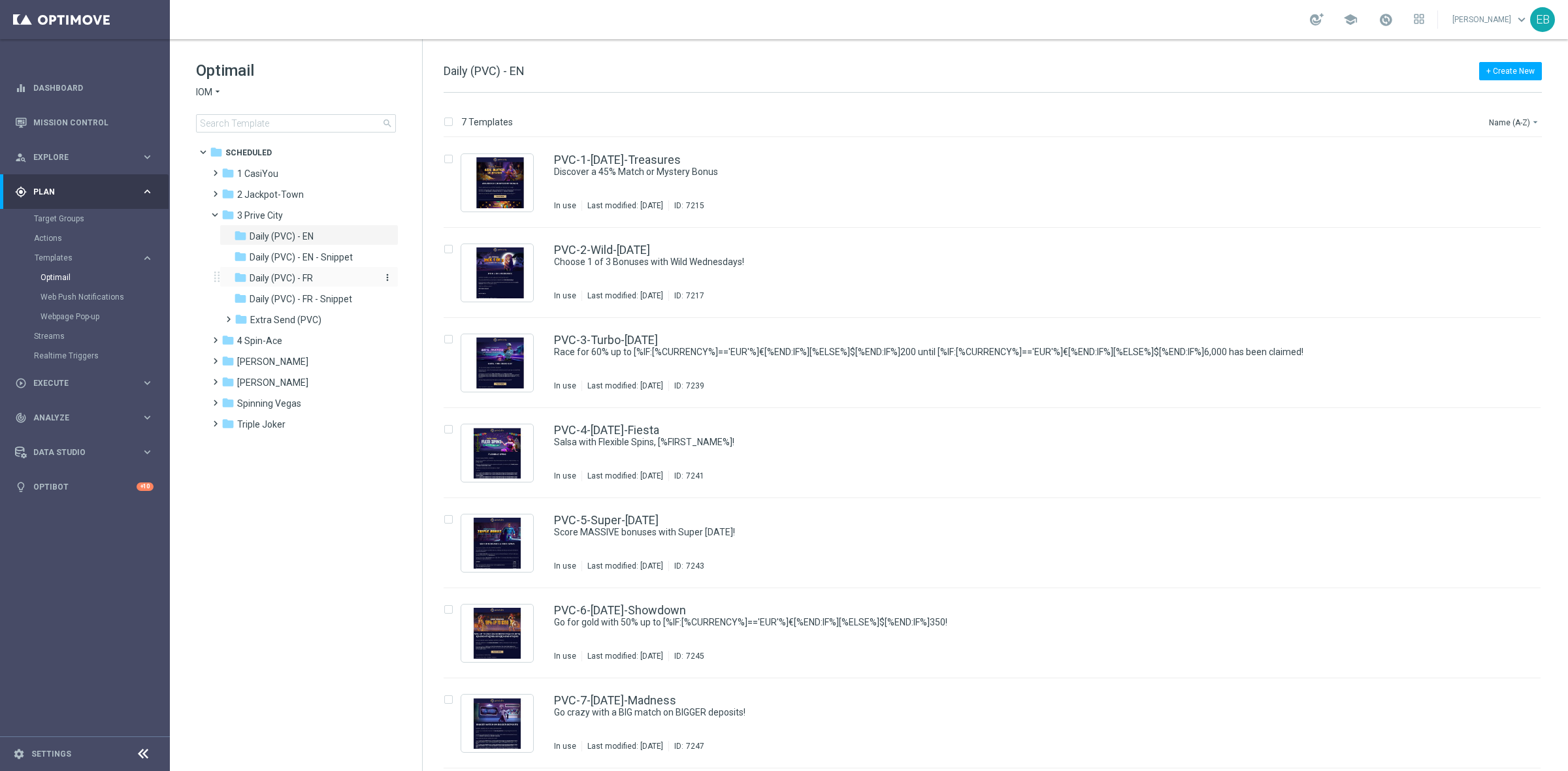
click at [326, 275] on div "folder Daily (PVC) - FR" at bounding box center [303, 278] width 139 height 15
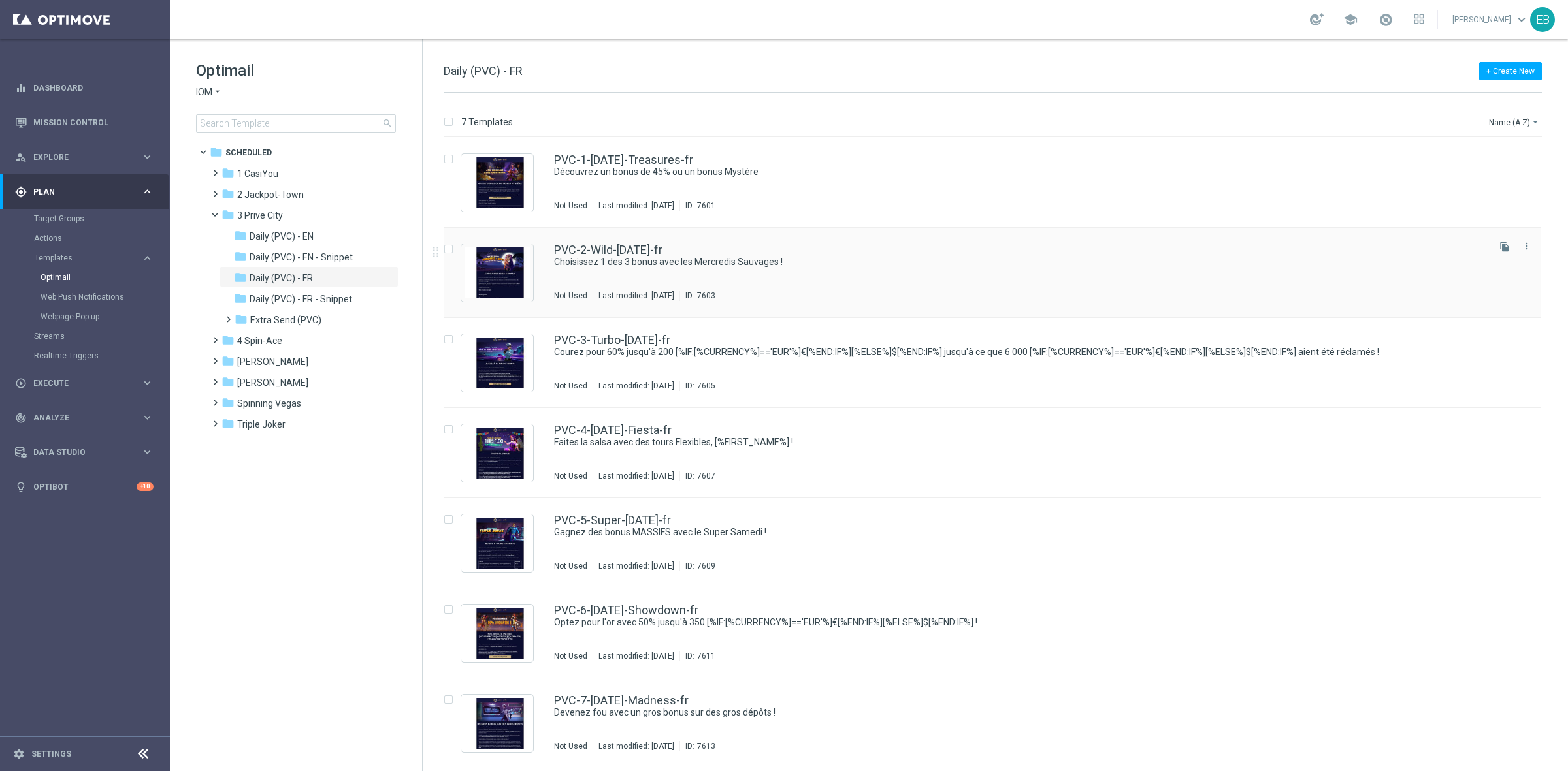
click at [958, 243] on div "PVC-2-Wild-[DATE]-fr Choisissez 1 des 3 bonus avec les Mercredis Sauvages ! Not…" at bounding box center [992, 272] width 1097 height 90
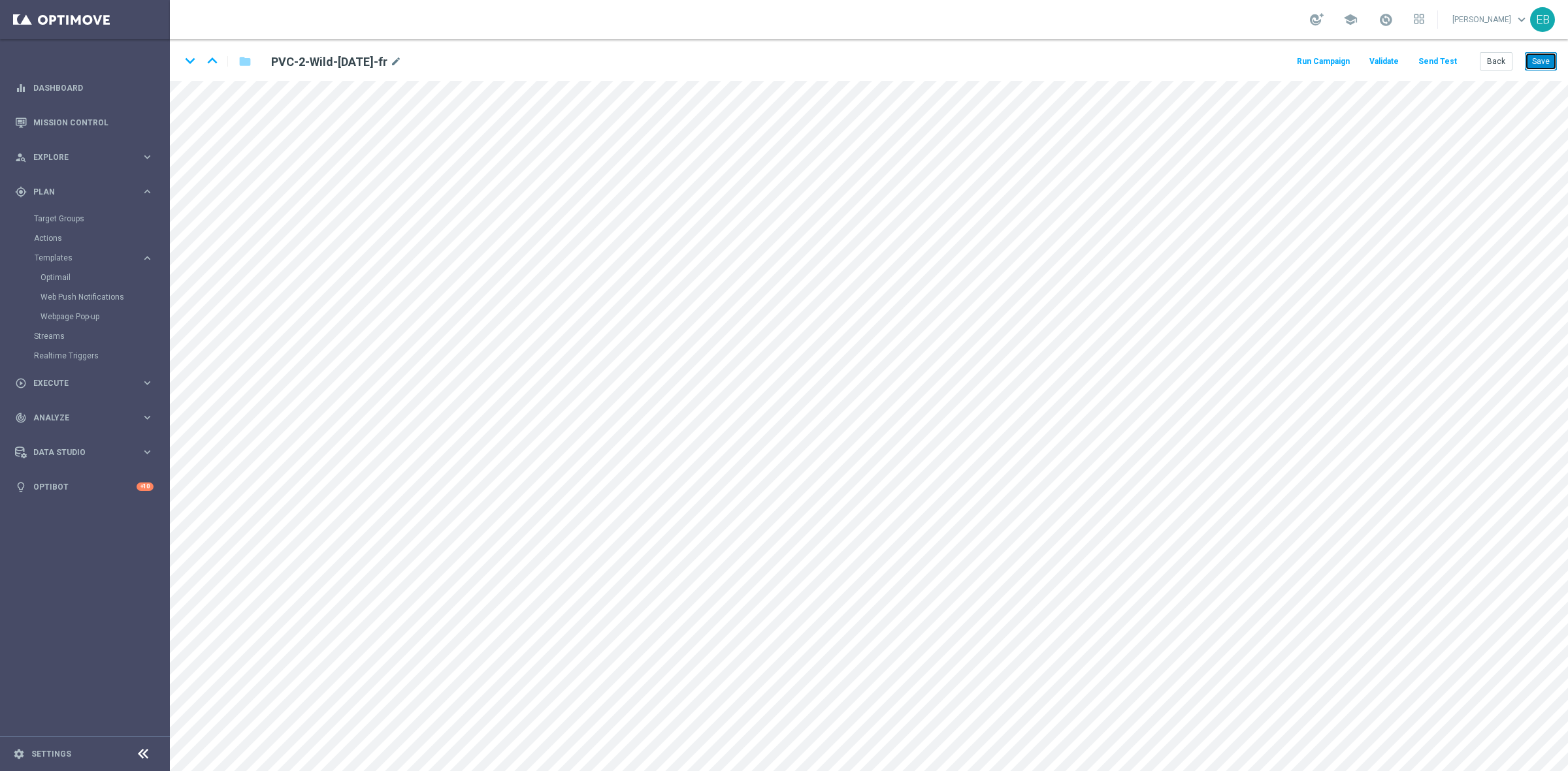
click at [1254, 66] on button "Save" at bounding box center [1540, 61] width 32 height 18
click at [1254, 63] on button "Back" at bounding box center [1496, 61] width 33 height 18
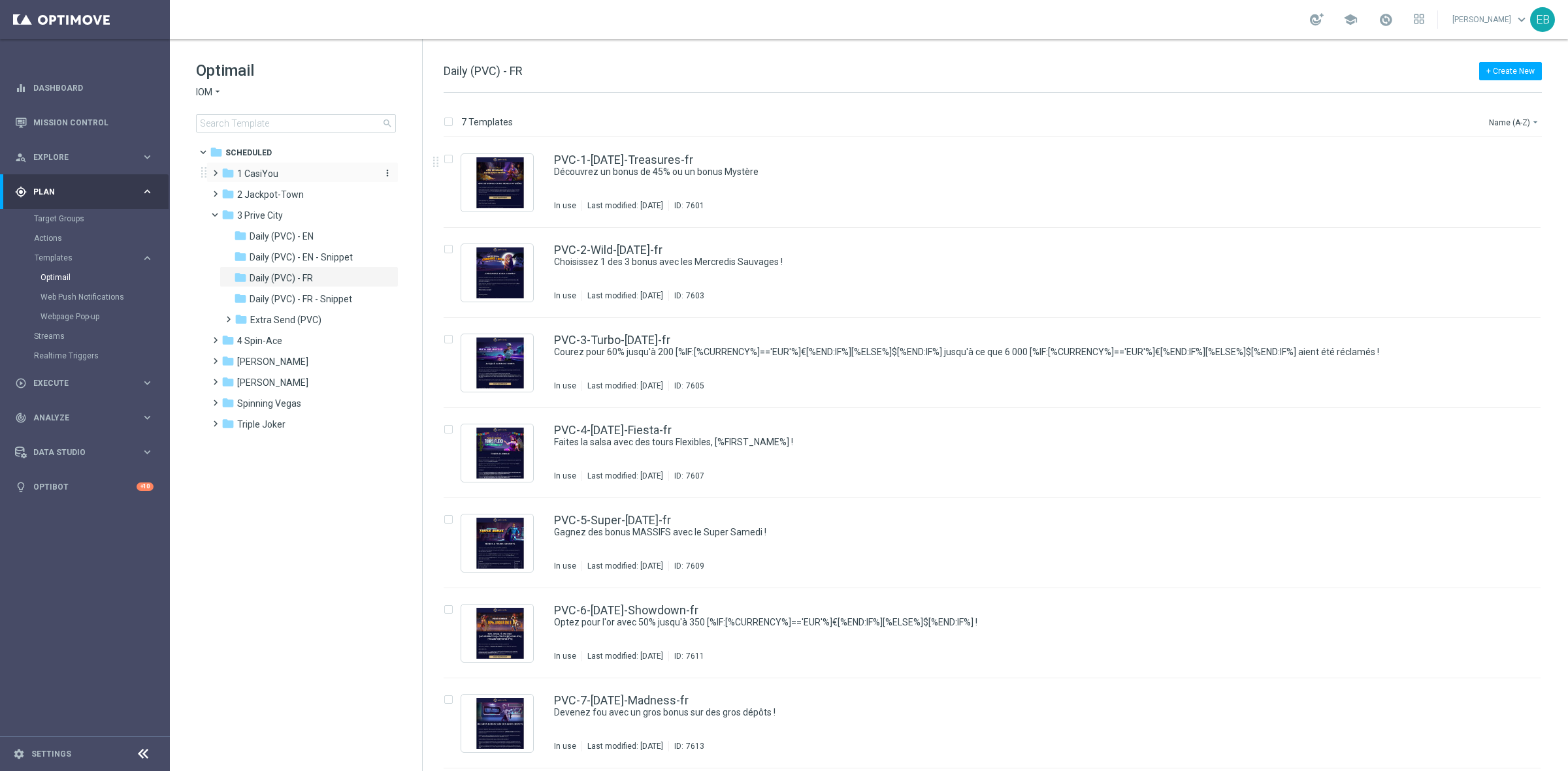
click at [255, 173] on span "1 CasiYou" at bounding box center [258, 174] width 41 height 12
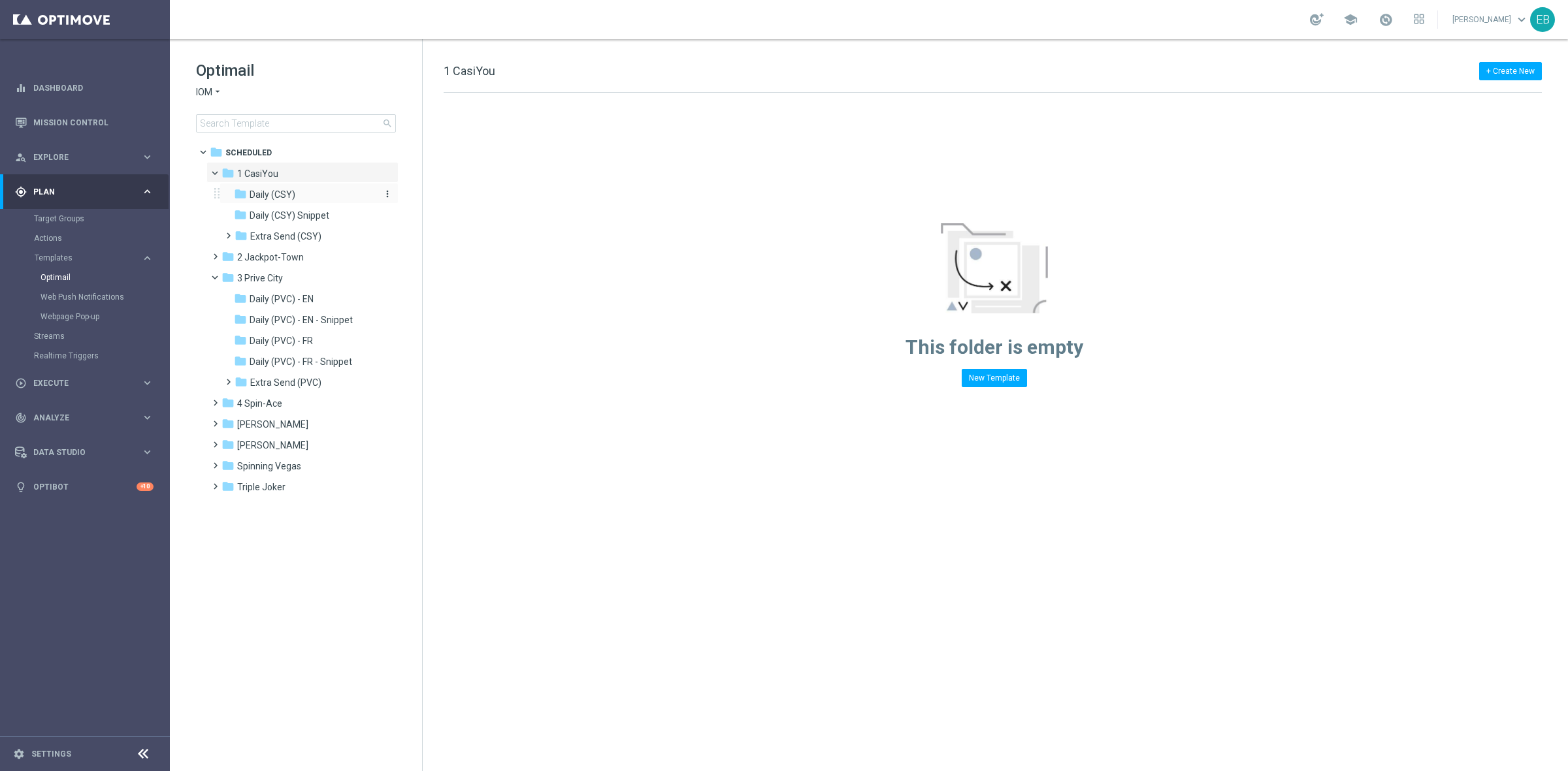
click at [322, 201] on div "folder Daily (CSY)" at bounding box center [303, 195] width 139 height 15
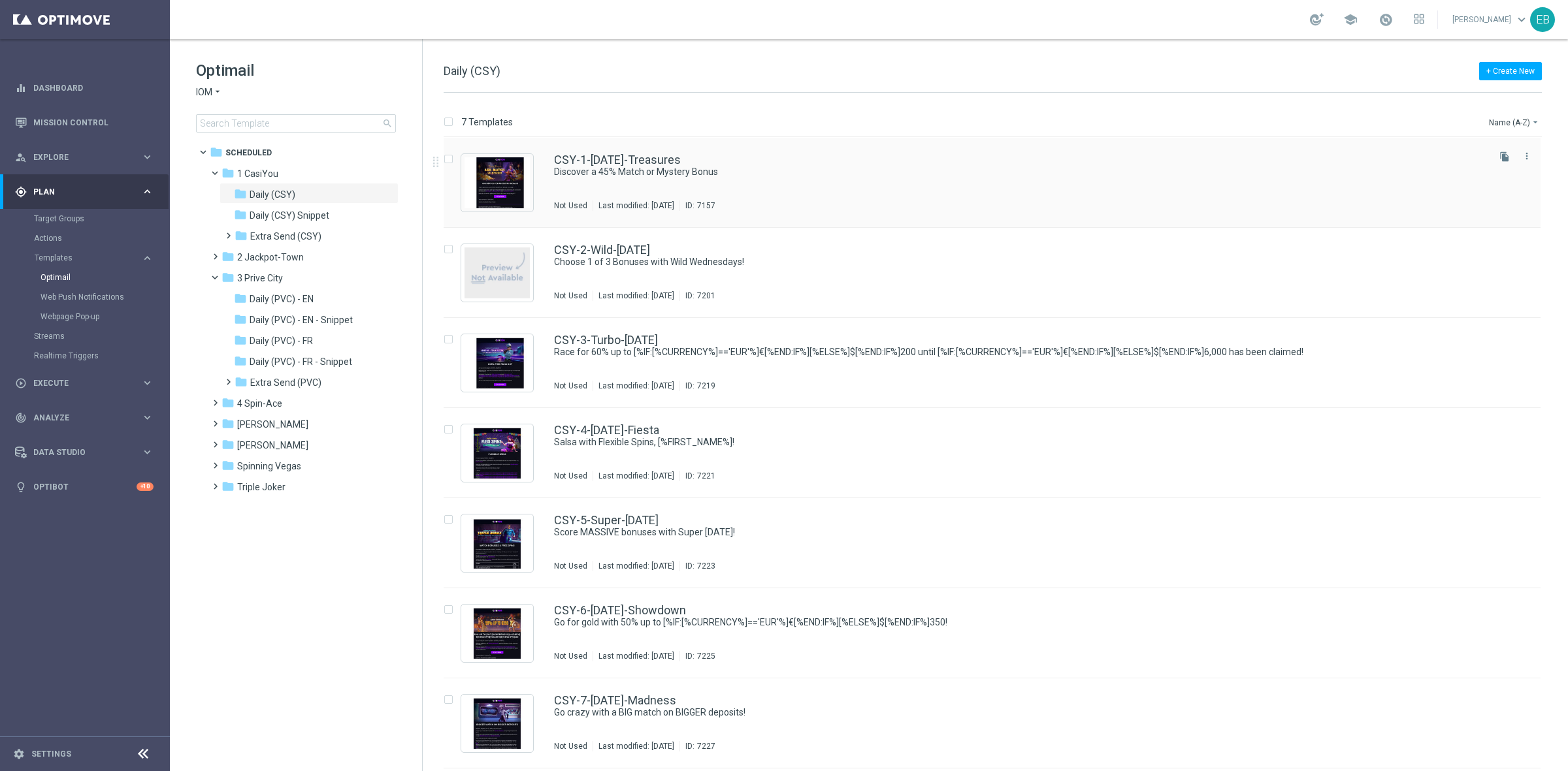
click at [817, 160] on div "CSY-1-[DATE]-Treasures" at bounding box center [1020, 160] width 932 height 12
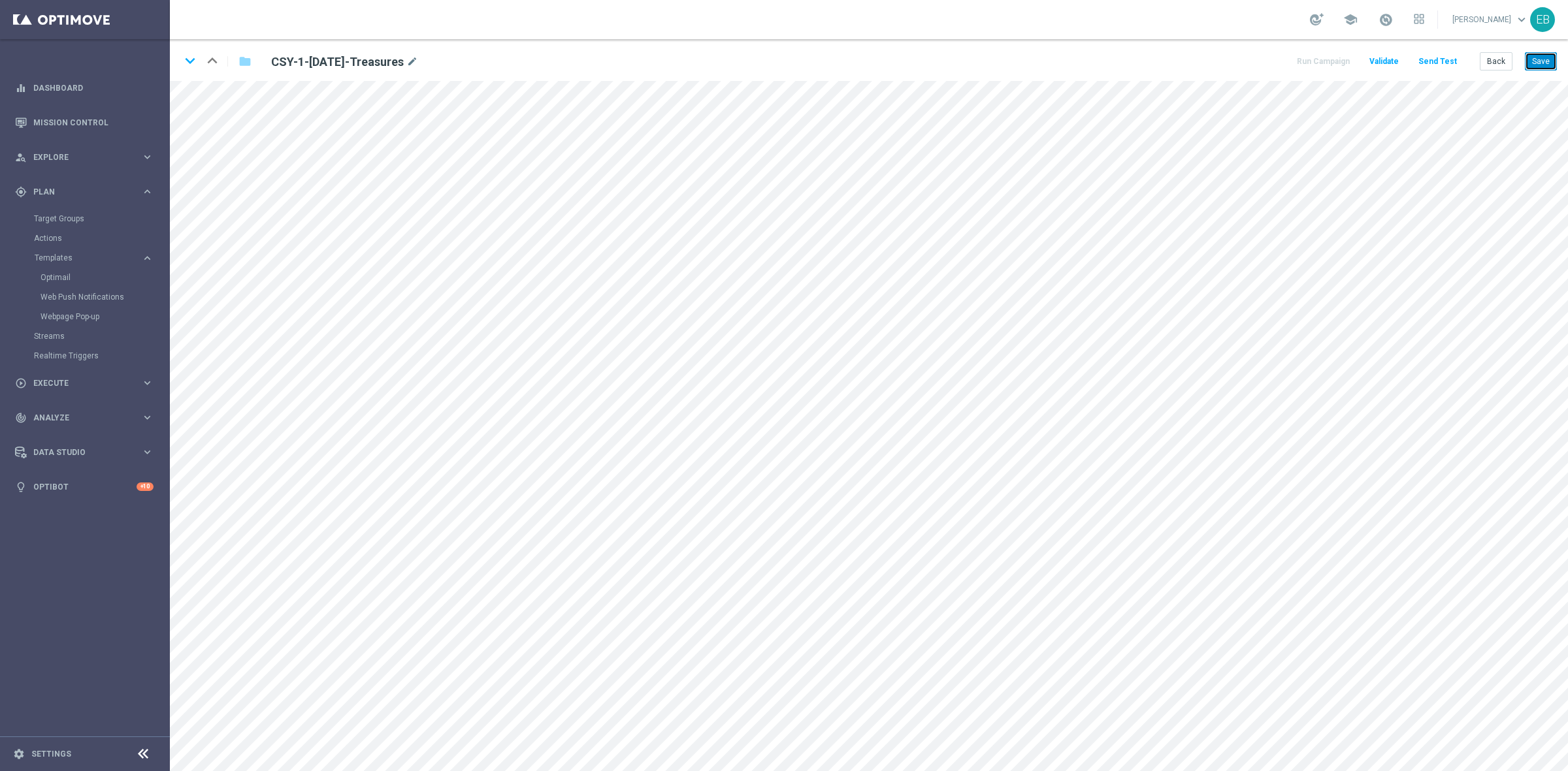
click at [1254, 59] on button "Save" at bounding box center [1540, 61] width 32 height 18
click at [1254, 60] on button "Back" at bounding box center [1496, 61] width 33 height 18
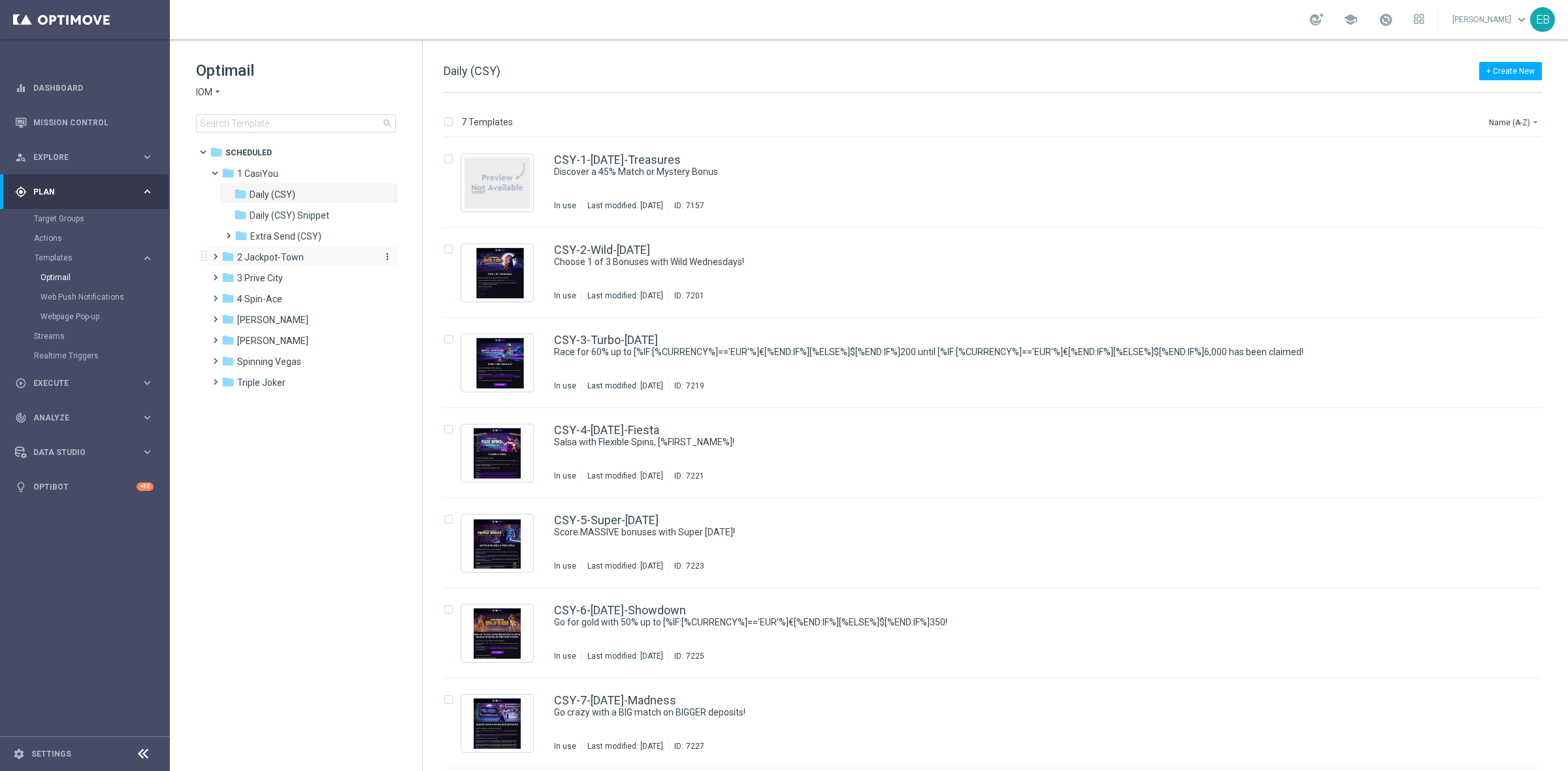
click at [281, 253] on span "2 Jackpot-Town" at bounding box center [270, 257] width 66 height 12
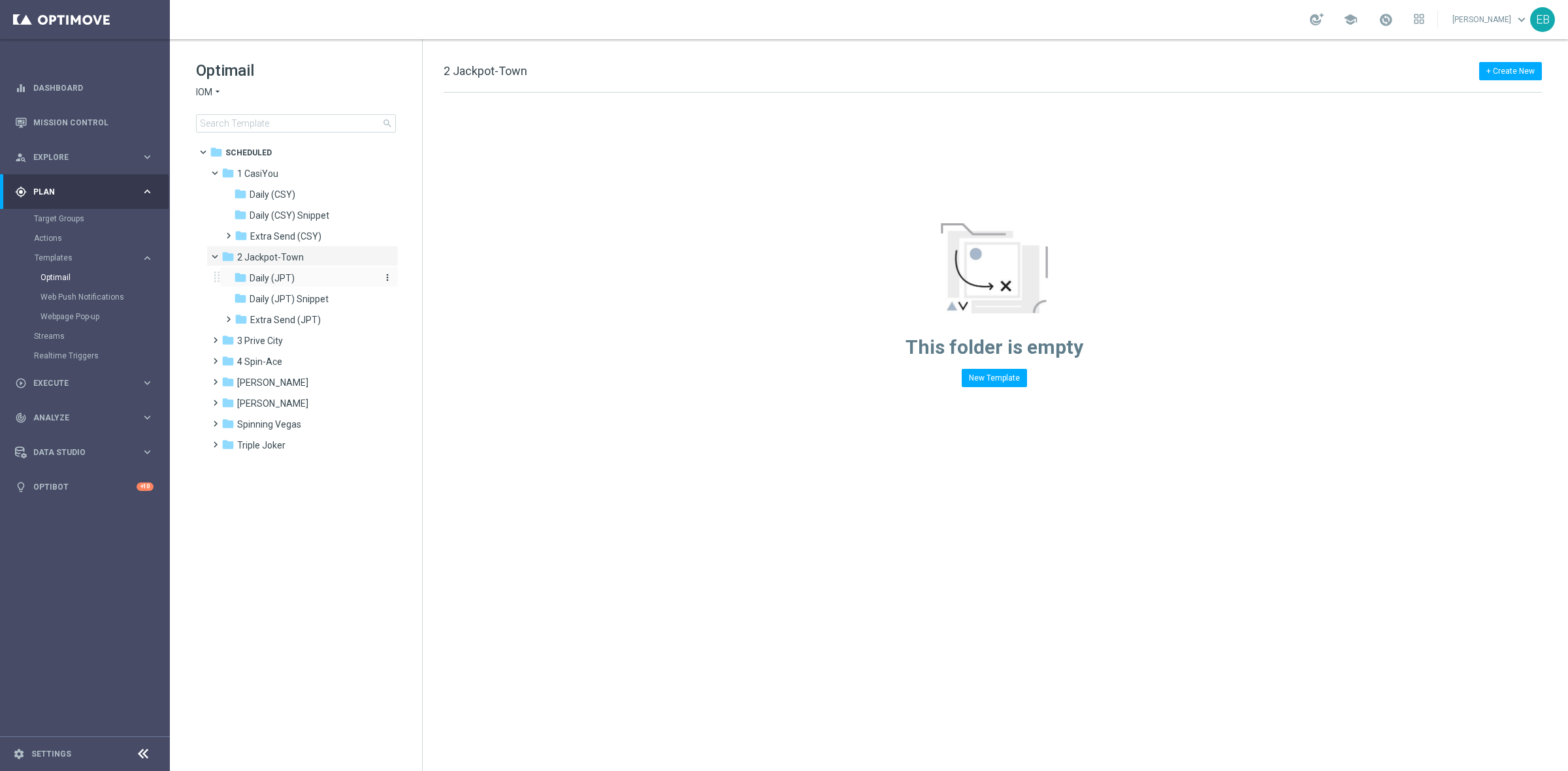
click at [284, 276] on span "Daily (JPT)" at bounding box center [272, 278] width 45 height 12
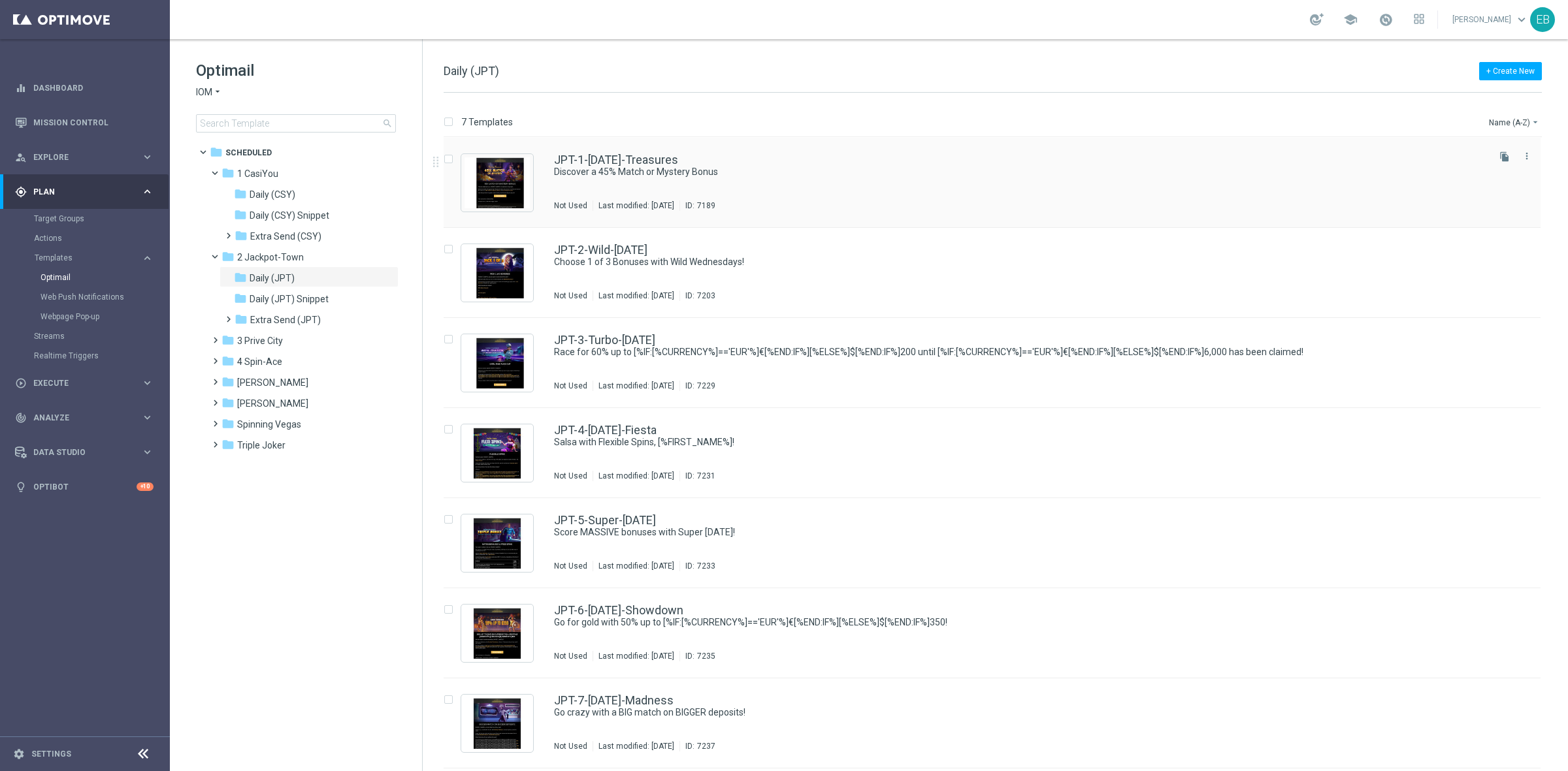
click at [817, 160] on div "JPT-1-[DATE]-Treasures" at bounding box center [1020, 160] width 932 height 12
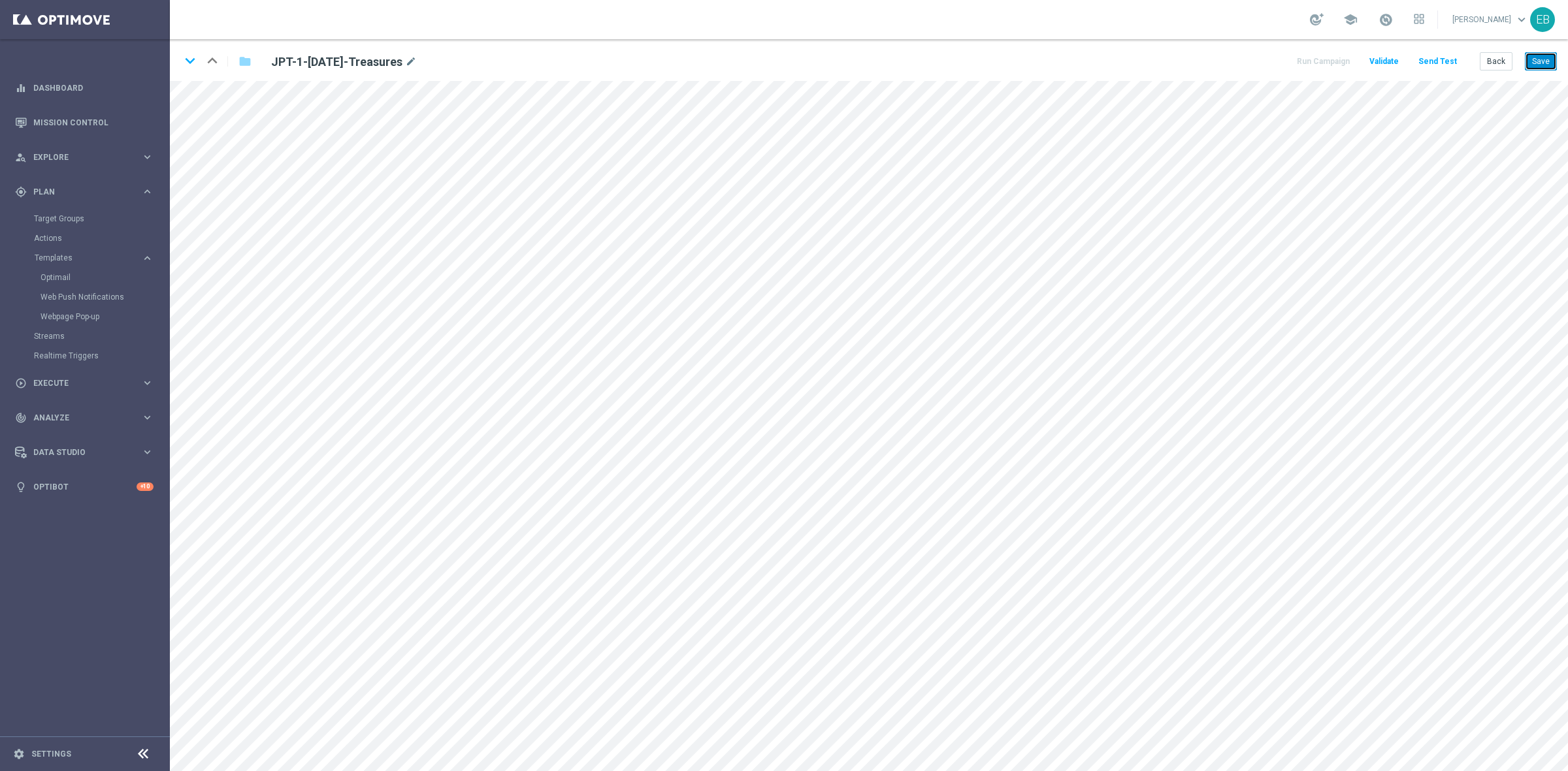
click at [1254, 60] on button "Save" at bounding box center [1540, 61] width 32 height 18
click at [1254, 63] on button "Save" at bounding box center [1540, 61] width 32 height 18
click at [1254, 63] on button "Back" at bounding box center [1496, 61] width 33 height 18
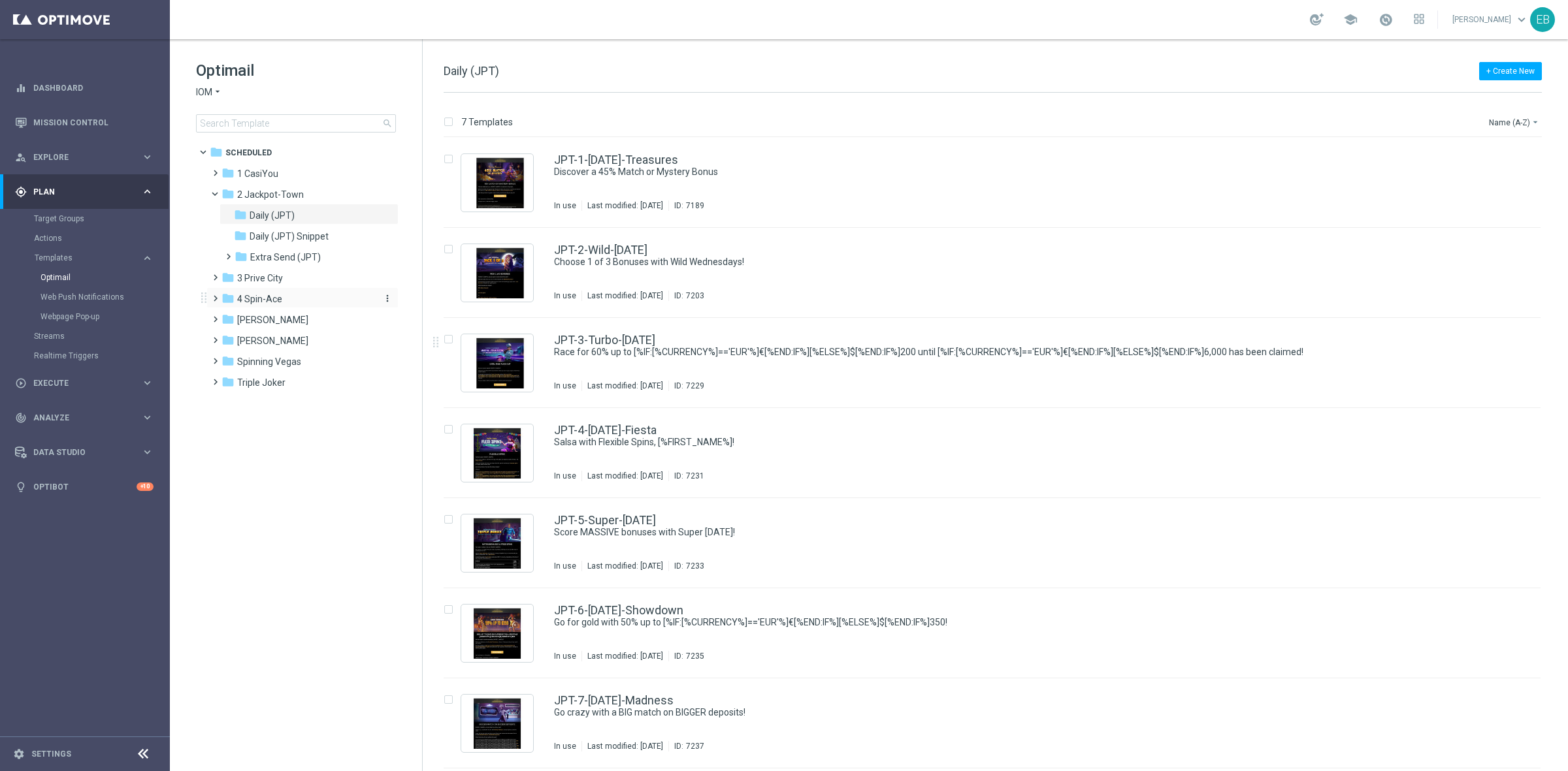
click at [314, 302] on div "folder 4 Spin-Ace" at bounding box center [296, 299] width 150 height 15
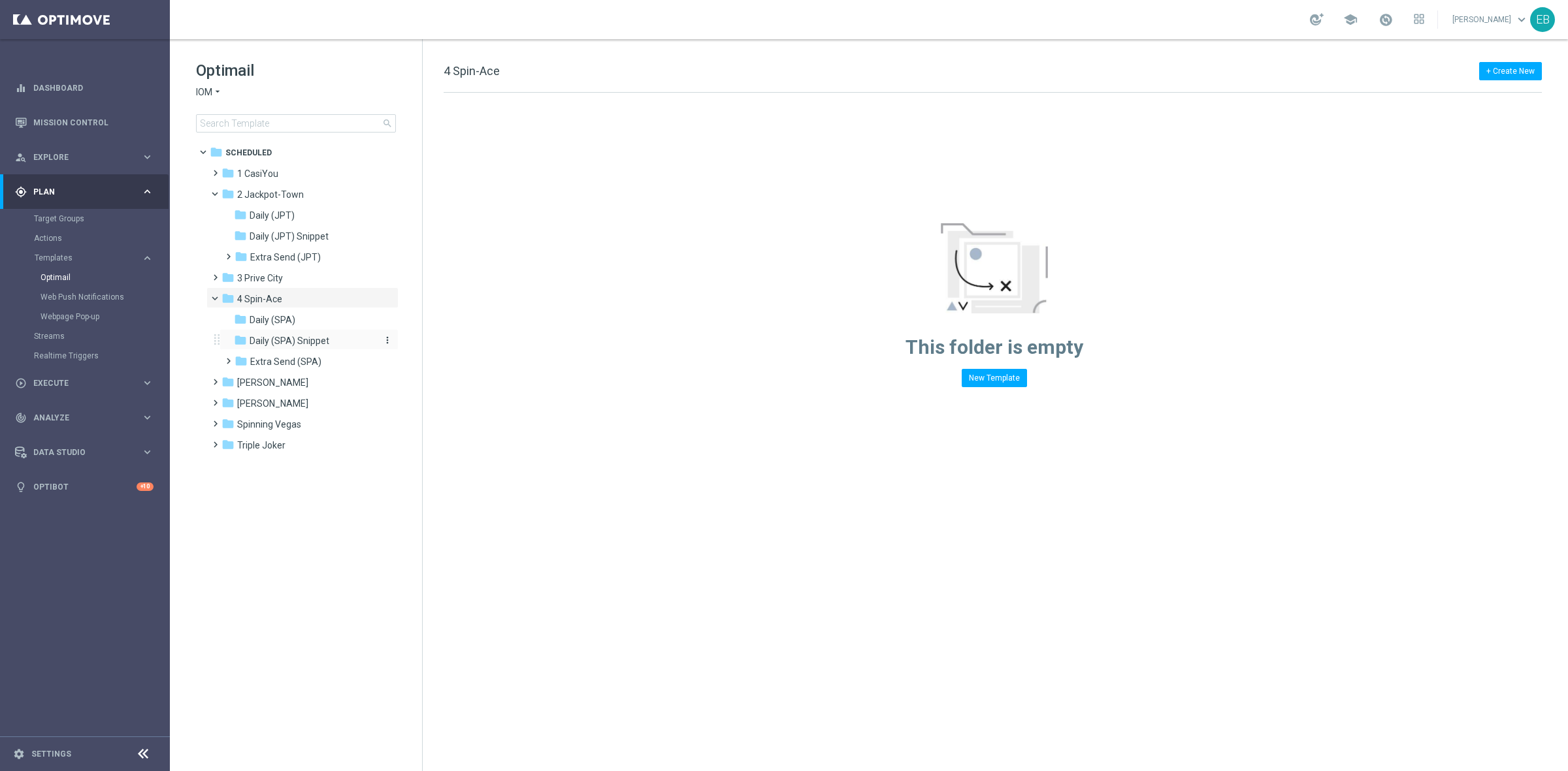
click at [318, 335] on span "Daily (SPA) Snippet" at bounding box center [289, 341] width 80 height 12
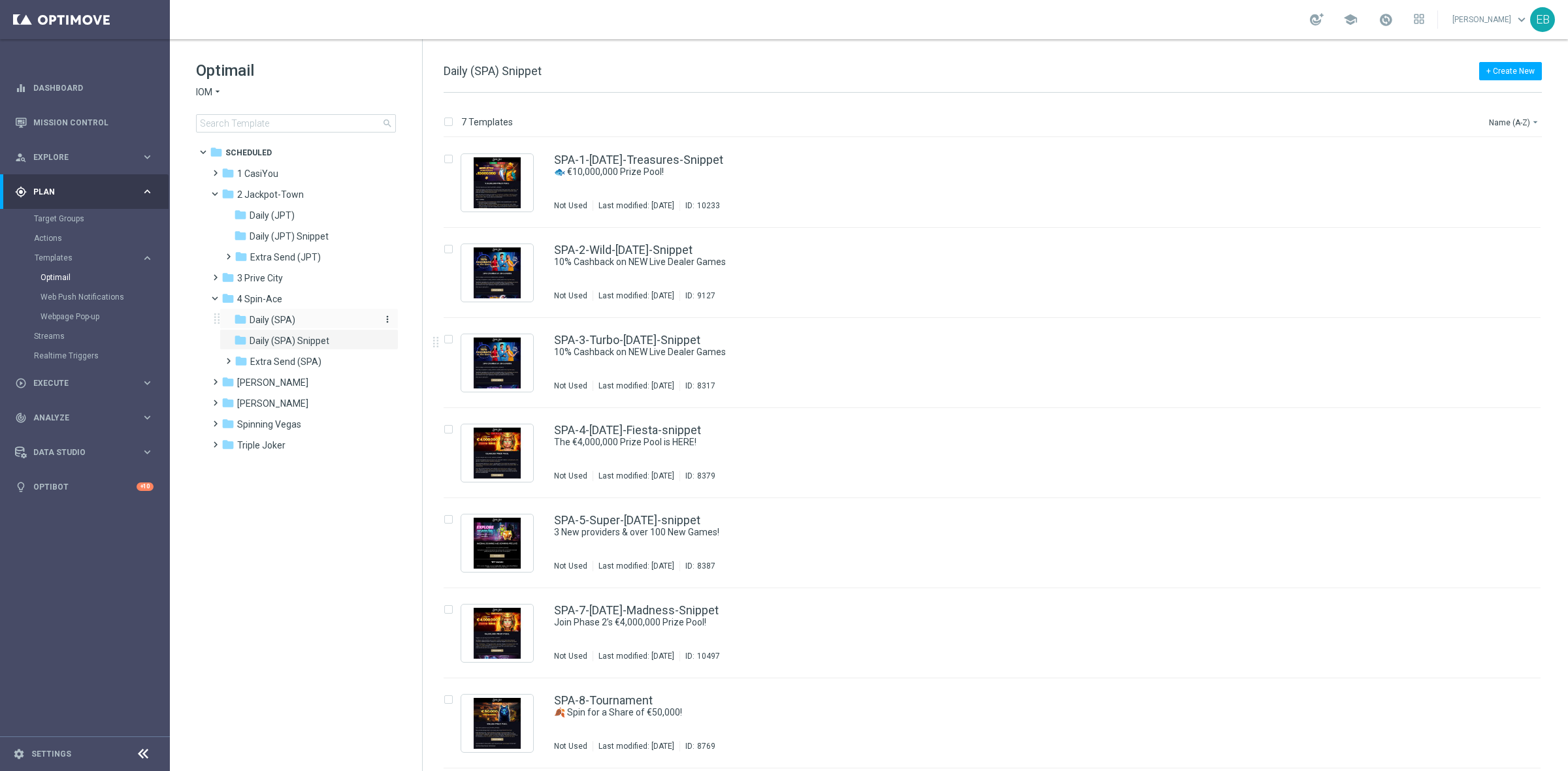
click at [311, 325] on div "folder Daily (SPA)" at bounding box center [303, 320] width 139 height 15
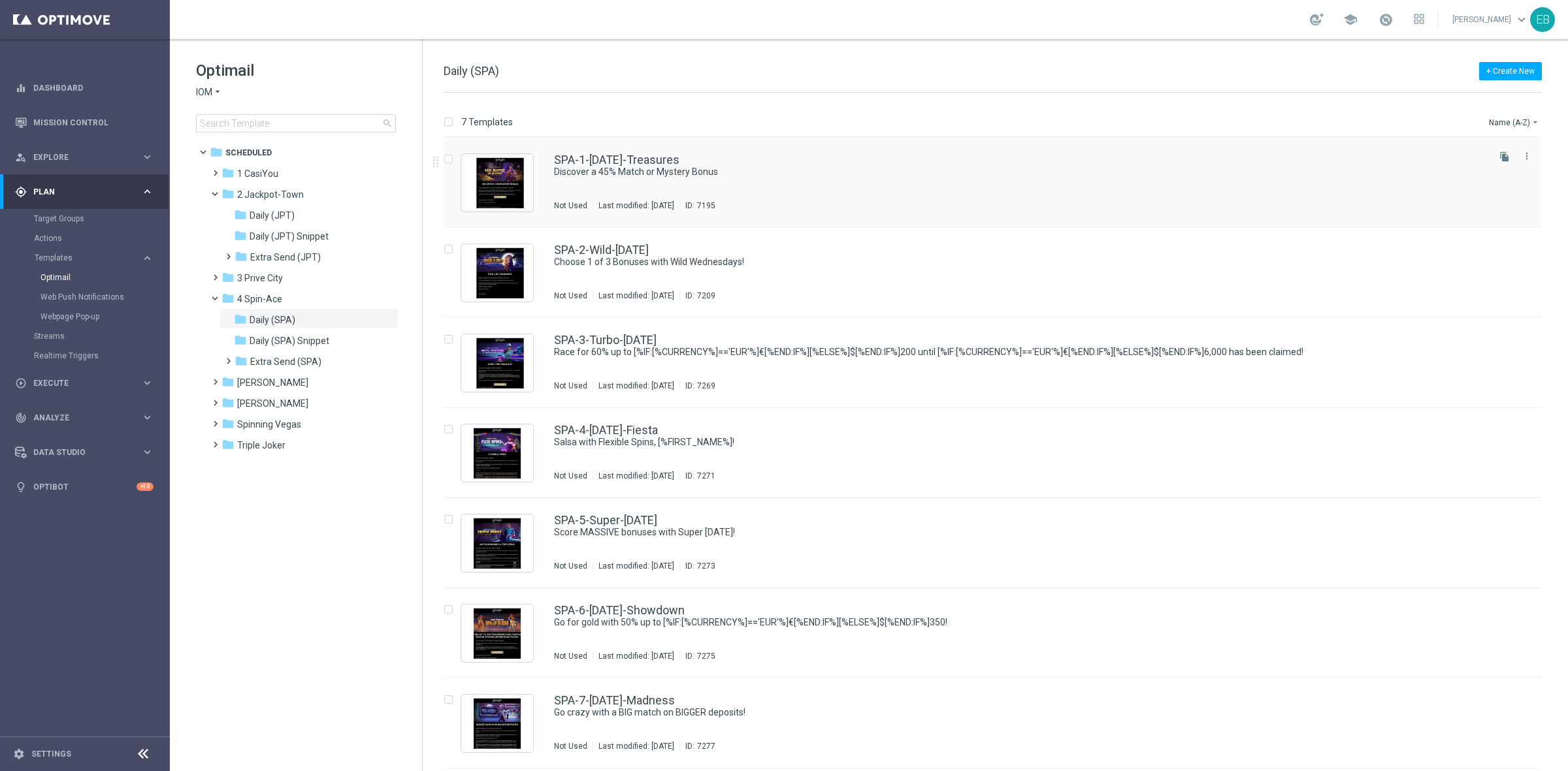
click at [862, 188] on div "SPA-1-[DATE]-Treasures Discover a 45% Match or Mystery Bonus Not Used Last modi…" at bounding box center [1020, 182] width 932 height 57
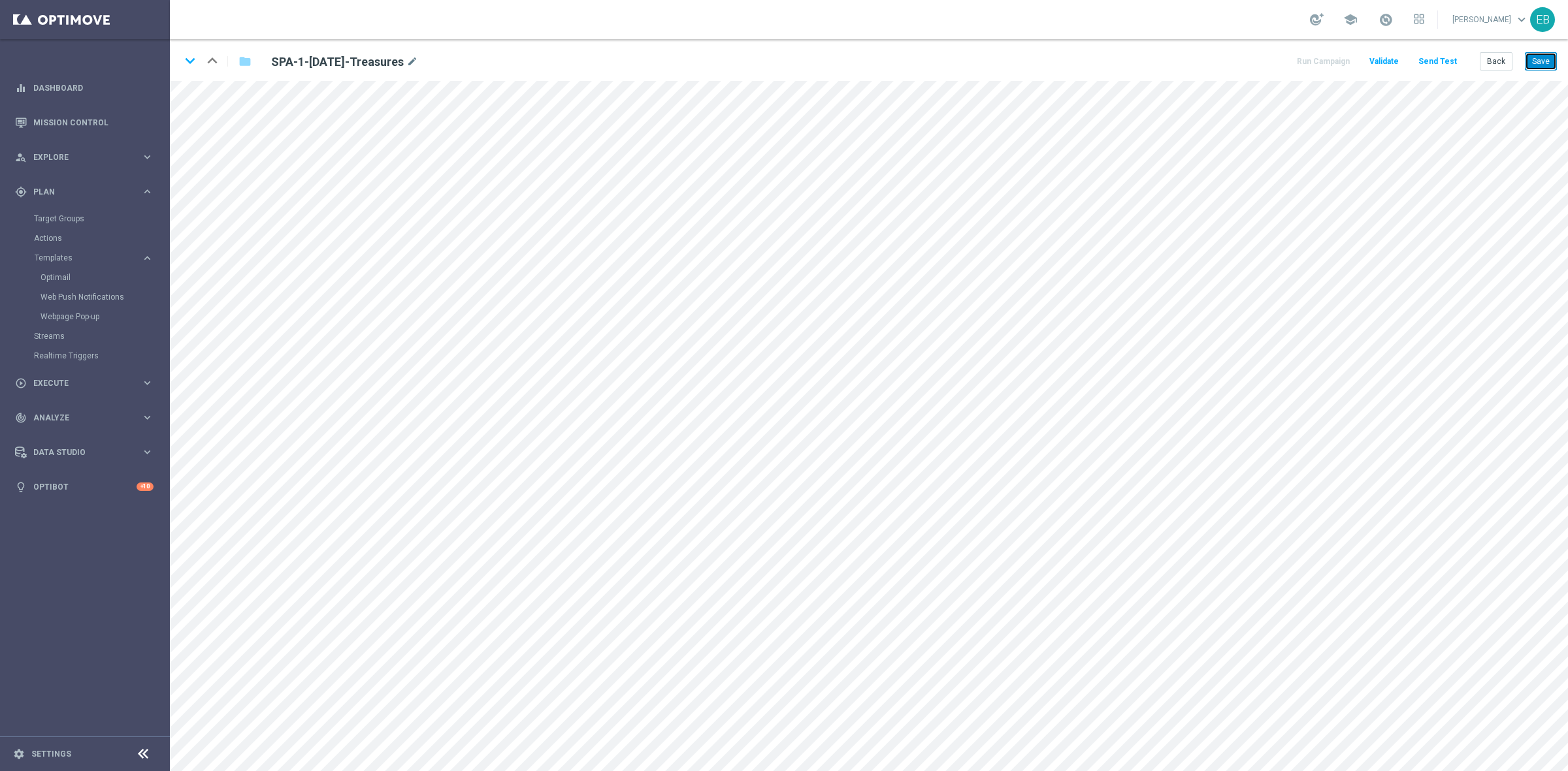
click at [1254, 66] on button "Save" at bounding box center [1540, 61] width 32 height 18
click at [1254, 56] on button "Save" at bounding box center [1540, 61] width 32 height 18
click at [1254, 63] on button "Back" at bounding box center [1496, 61] width 33 height 18
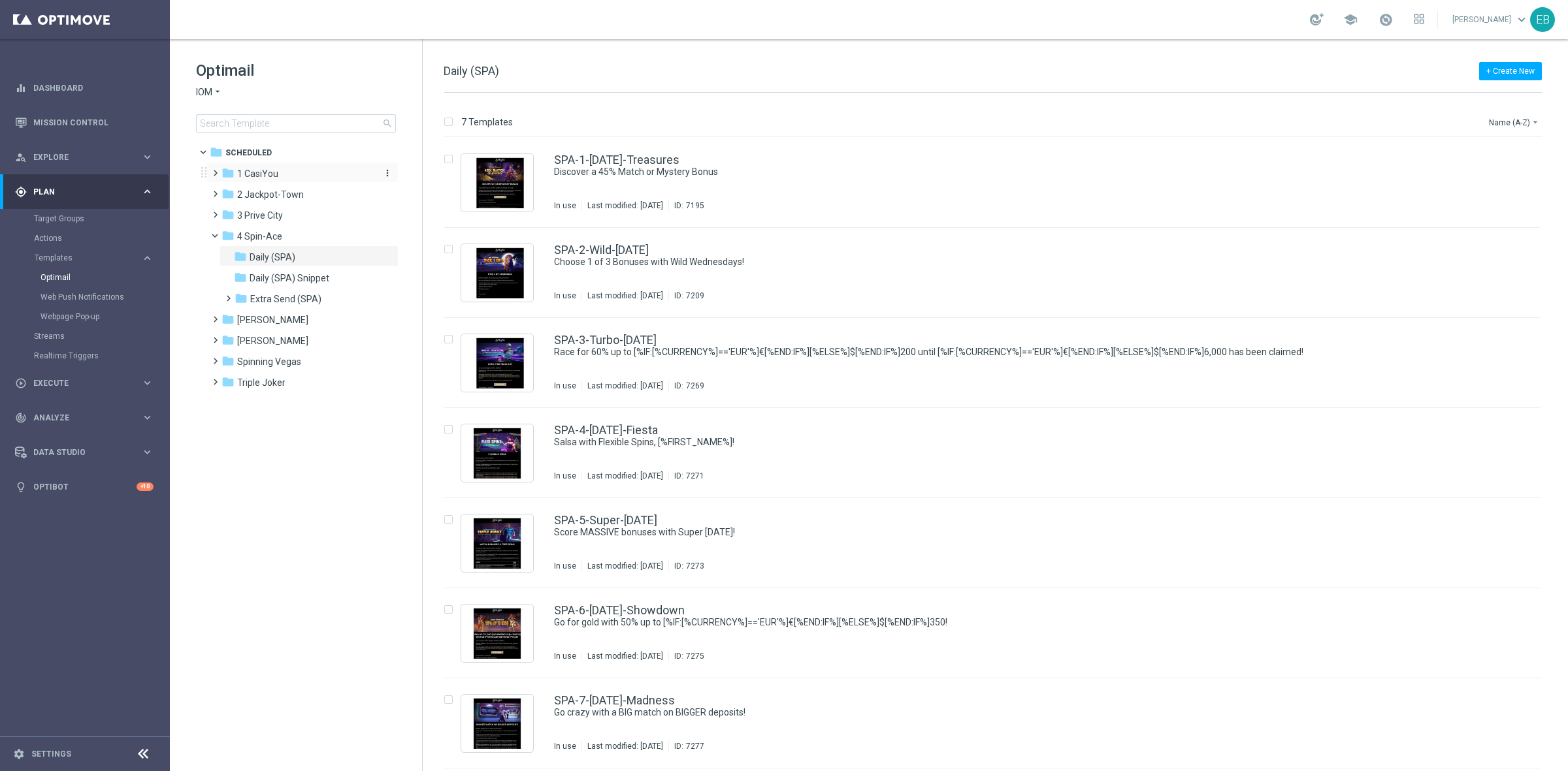
click at [257, 169] on span "1 CasiYou" at bounding box center [258, 174] width 41 height 12
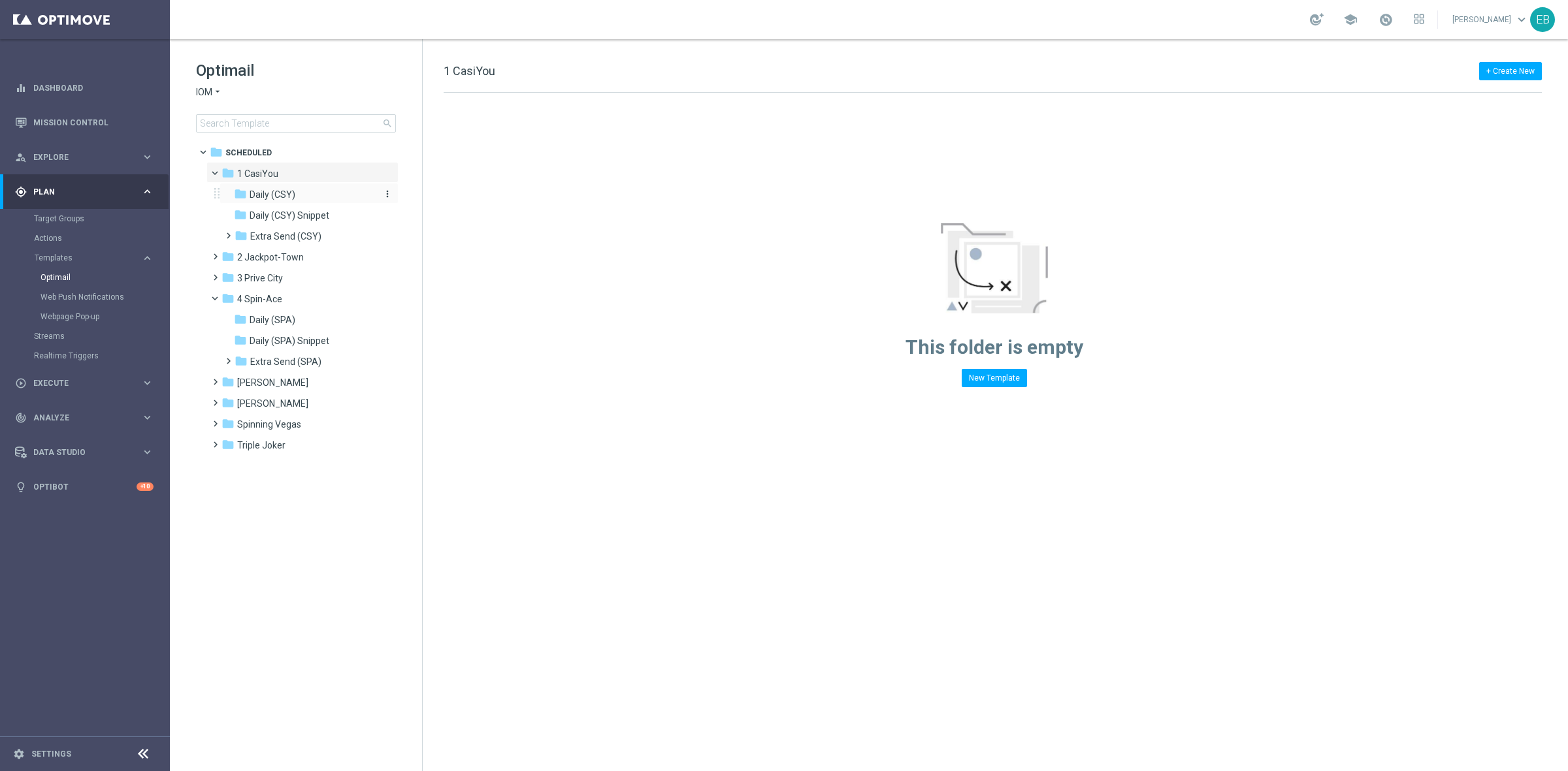
click at [317, 194] on div "folder Daily (CSY)" at bounding box center [303, 195] width 139 height 15
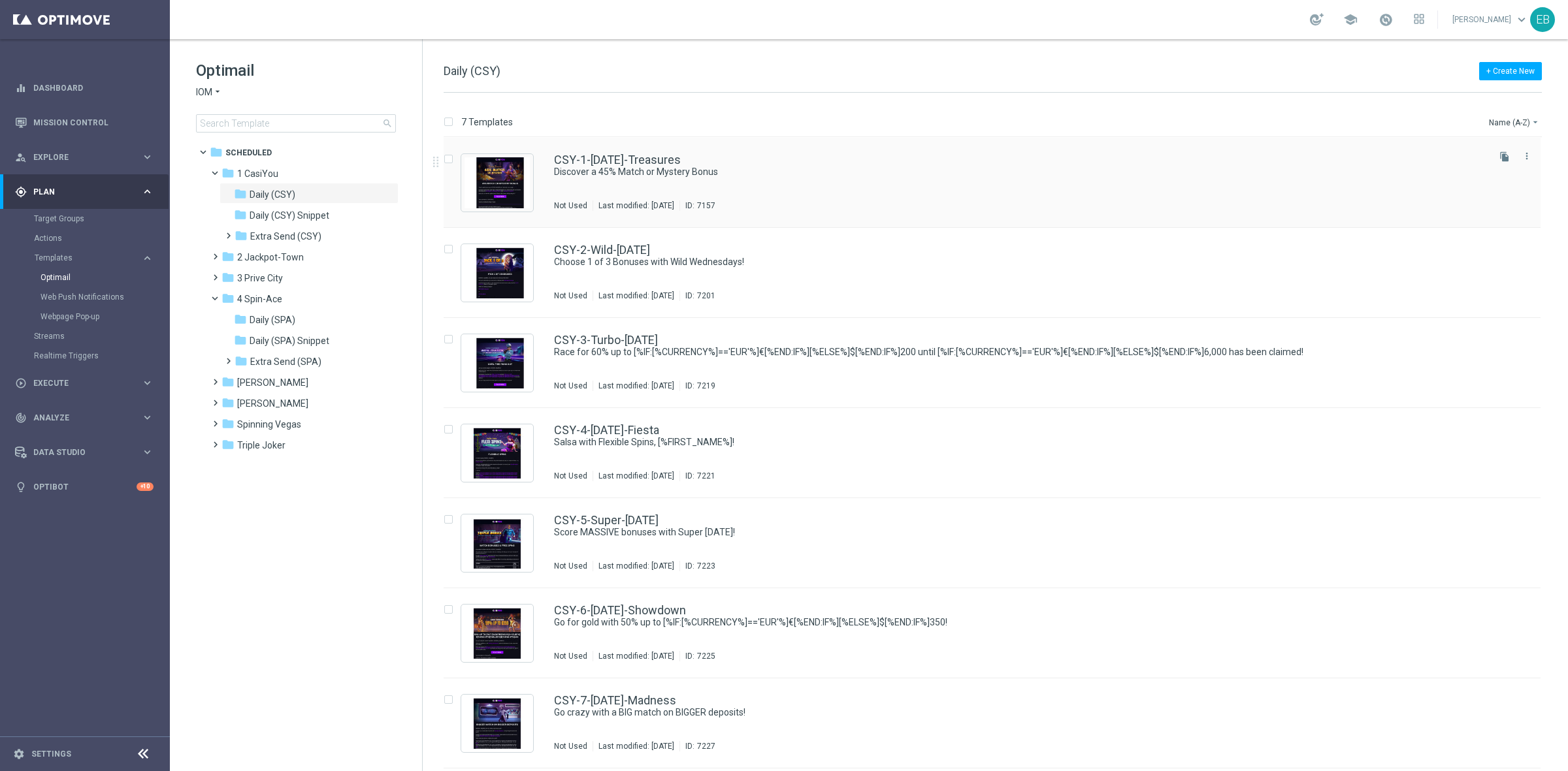
click at [874, 164] on div "CSY-1-[DATE]-Treasures" at bounding box center [1020, 160] width 932 height 12
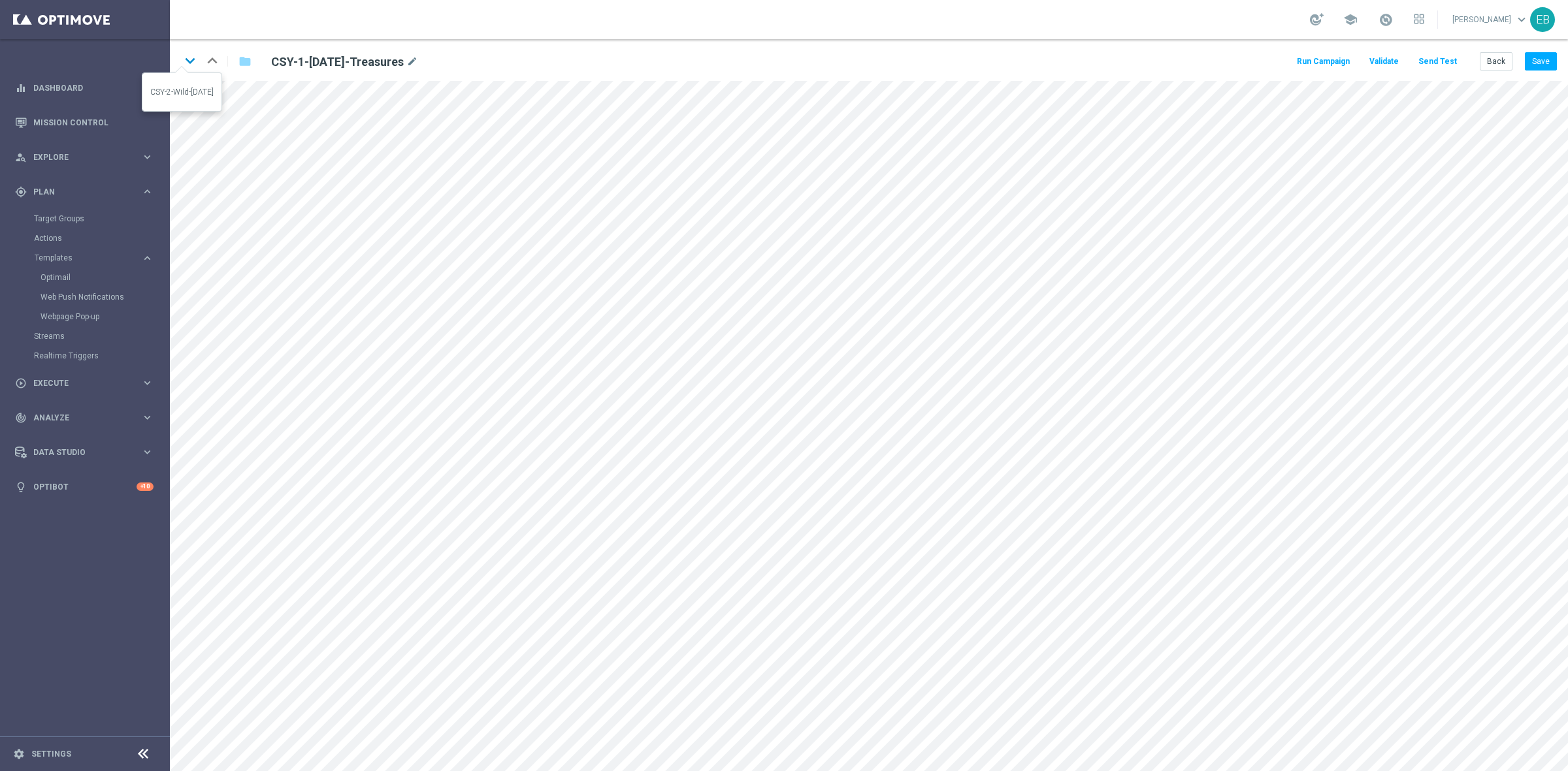
click at [193, 60] on icon "keyboard_arrow_down" at bounding box center [190, 60] width 19 height 19
click at [195, 63] on icon "keyboard_arrow_down" at bounding box center [190, 60] width 19 height 19
click at [186, 60] on icon "keyboard_arrow_down" at bounding box center [190, 60] width 19 height 19
click at [193, 63] on icon "keyboard_arrow_down" at bounding box center [190, 60] width 19 height 19
click at [196, 57] on icon "keyboard_arrow_down" at bounding box center [190, 60] width 19 height 19
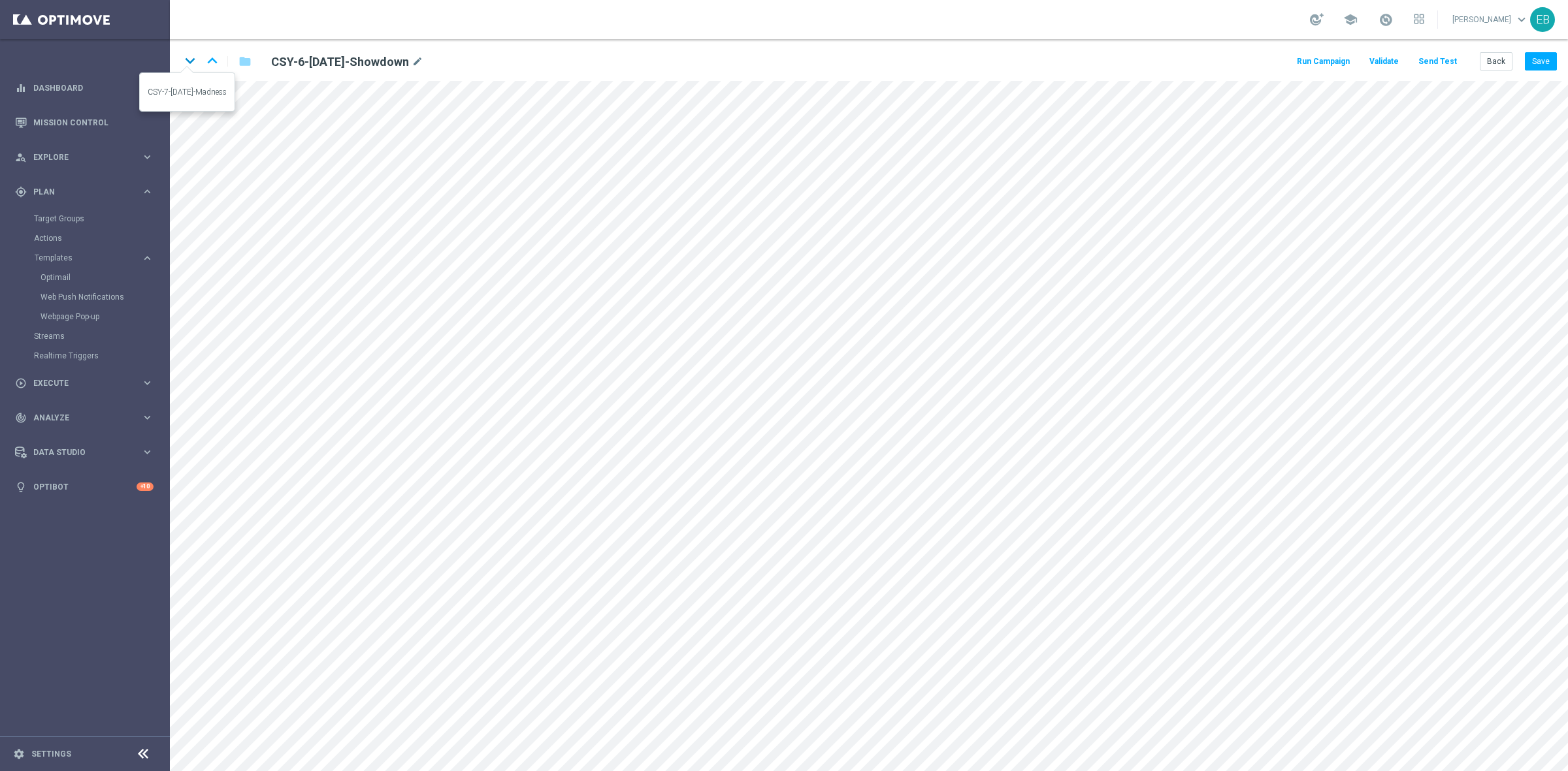
click at [184, 59] on icon "keyboard_arrow_down" at bounding box center [190, 60] width 19 height 19
click at [1254, 57] on button "Back" at bounding box center [1496, 61] width 33 height 18
